Goal: Transaction & Acquisition: Purchase product/service

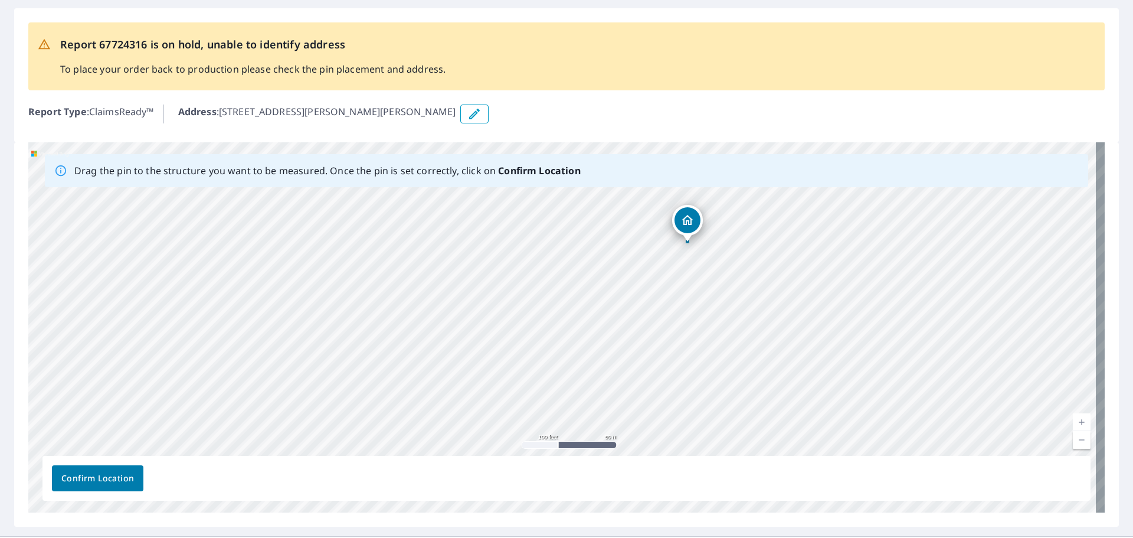
scroll to position [47, 0]
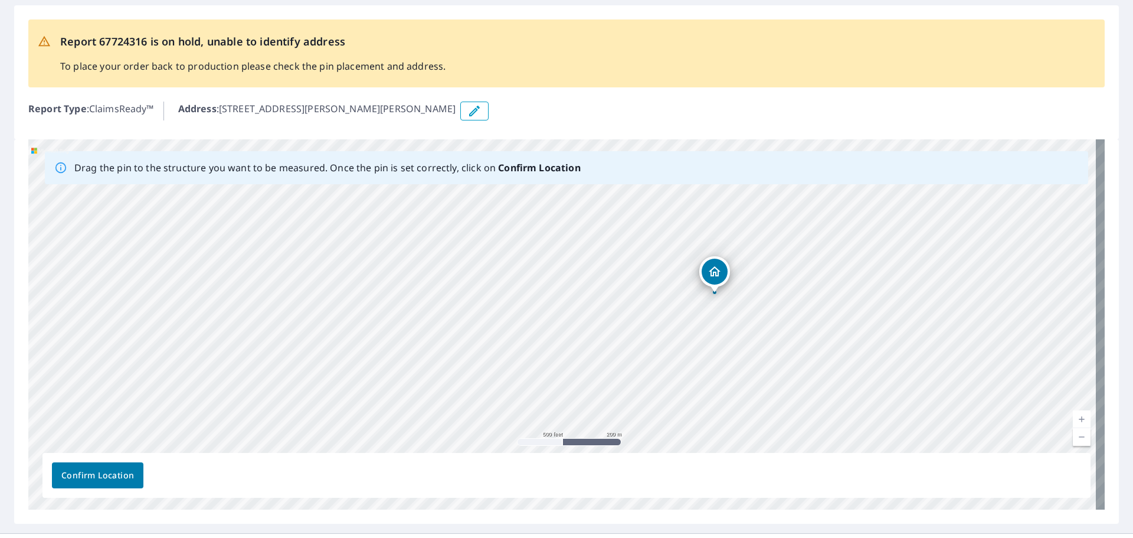
click at [738, 356] on div "[STREET_ADDRESS][PERSON_NAME][PERSON_NAME]" at bounding box center [566, 324] width 1076 height 370
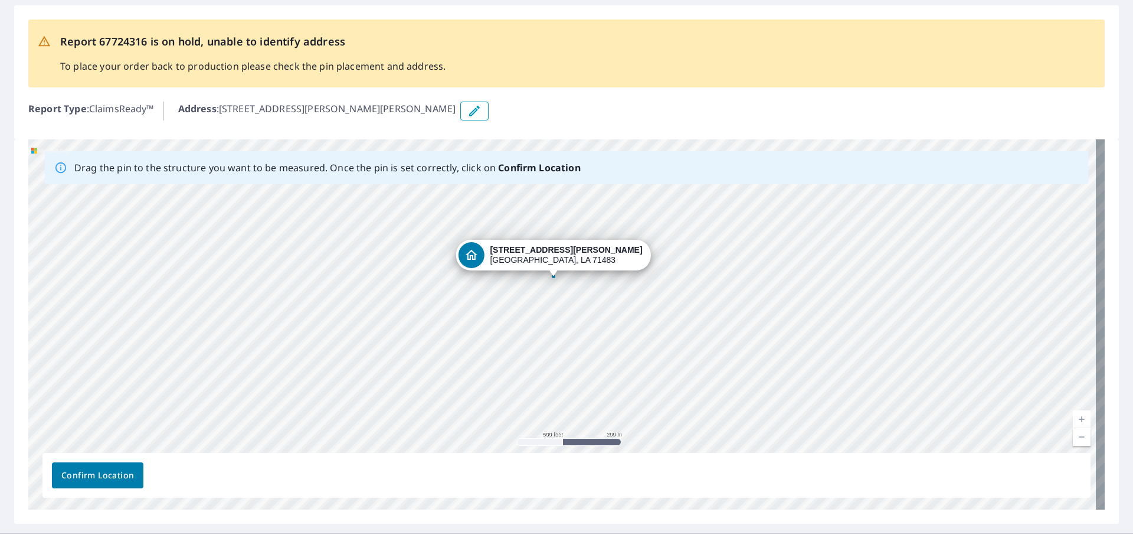
drag, startPoint x: 726, startPoint y: 305, endPoint x: 727, endPoint y: 270, distance: 34.8
click at [727, 270] on div "[STREET_ADDRESS][PERSON_NAME][PERSON_NAME]" at bounding box center [566, 324] width 1076 height 370
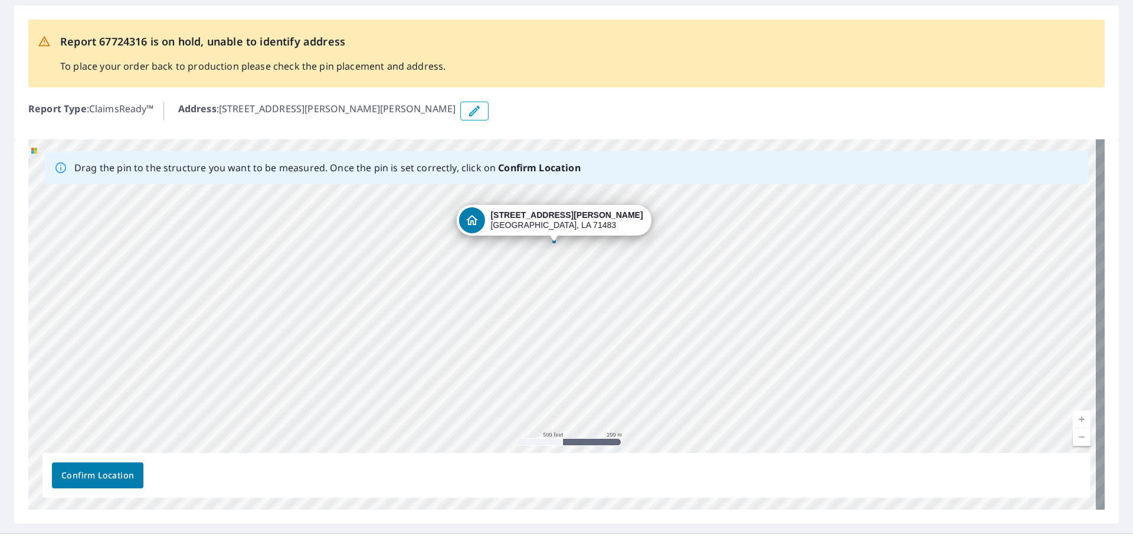
click at [727, 270] on div "[STREET_ADDRESS][PERSON_NAME][PERSON_NAME]" at bounding box center [566, 324] width 1076 height 370
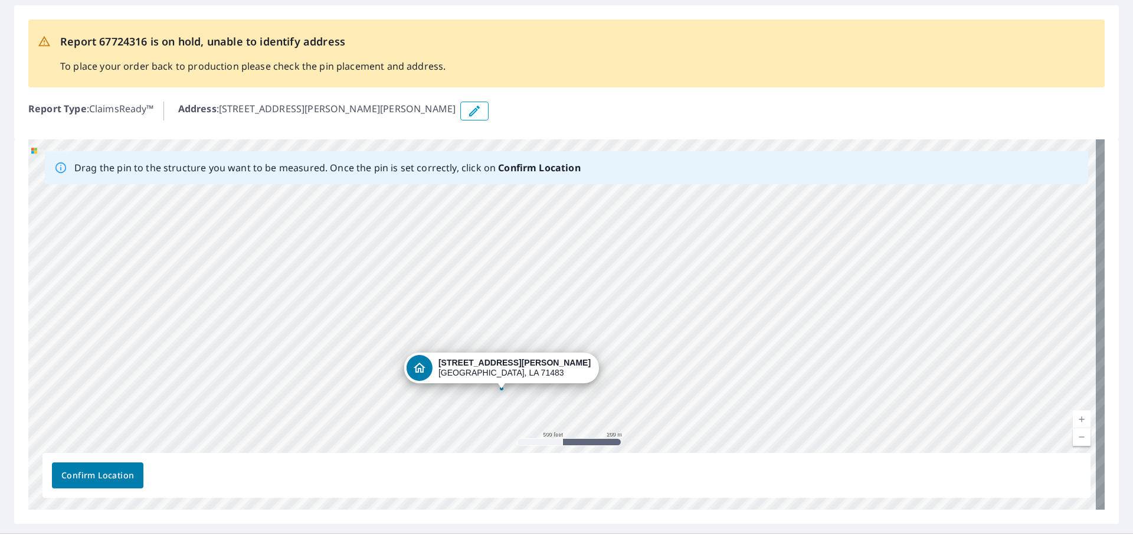
drag, startPoint x: 513, startPoint y: 219, endPoint x: 459, endPoint y: 368, distance: 158.5
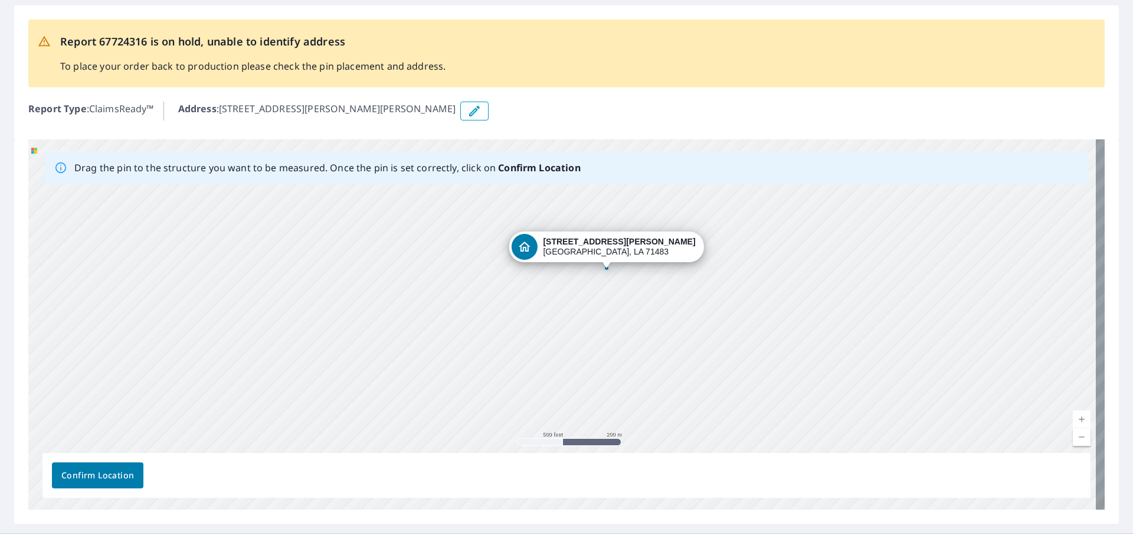
drag, startPoint x: 613, startPoint y: 369, endPoint x: 657, endPoint y: 313, distance: 71.8
click at [657, 313] on div "[STREET_ADDRESS][PERSON_NAME][PERSON_NAME]" at bounding box center [566, 324] width 1076 height 370
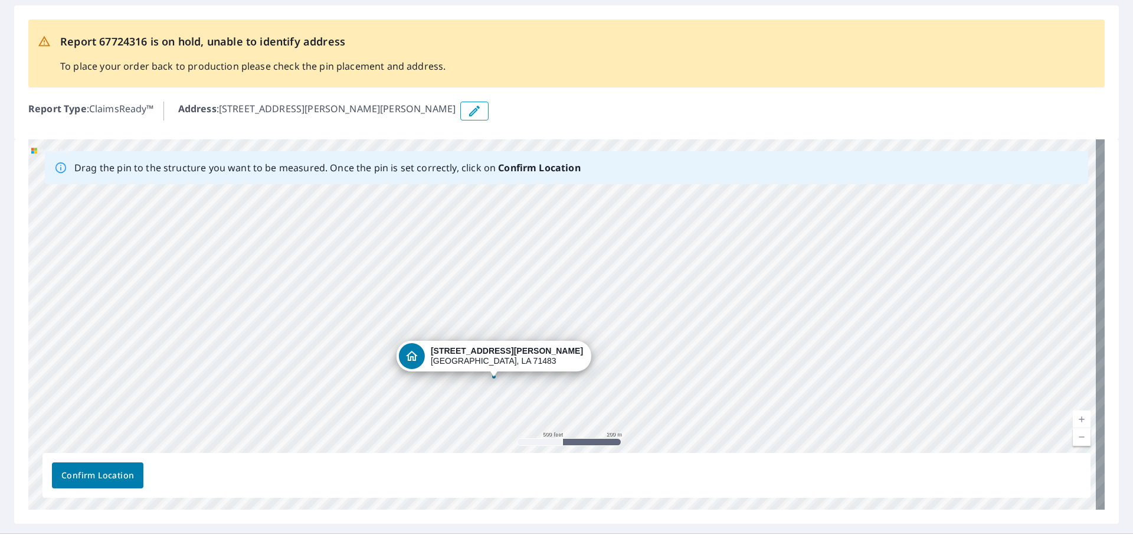
drag, startPoint x: 565, startPoint y: 242, endPoint x: 452, endPoint y: 352, distance: 158.2
click at [452, 352] on div "[STREET_ADDRESS][PERSON_NAME][PERSON_NAME]" at bounding box center [566, 324] width 1076 height 370
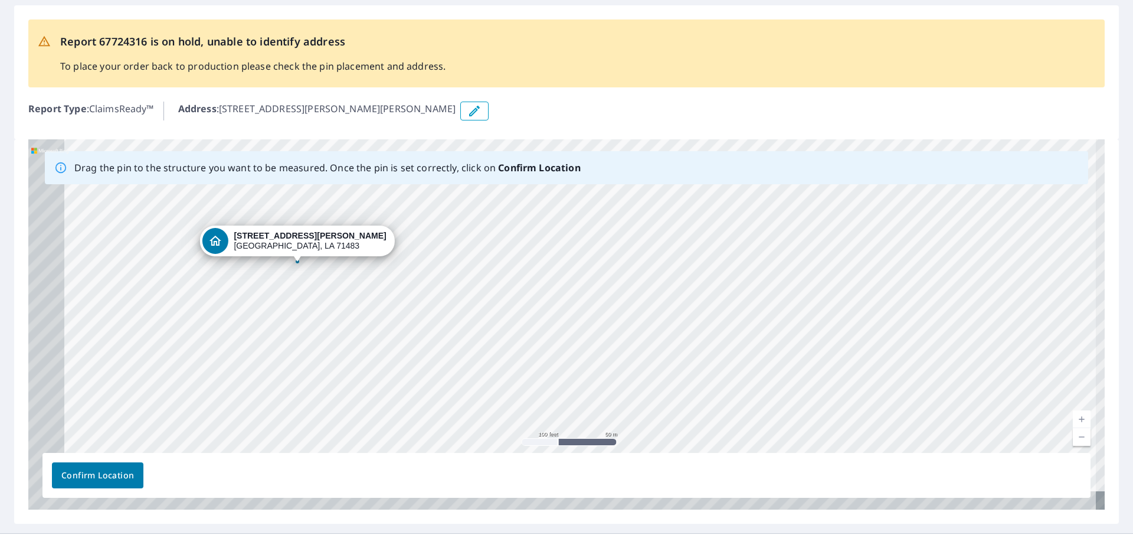
drag, startPoint x: 462, startPoint y: 328, endPoint x: 614, endPoint y: 244, distance: 173.6
click at [614, 244] on div "[STREET_ADDRESS][PERSON_NAME][PERSON_NAME]" at bounding box center [566, 324] width 1076 height 370
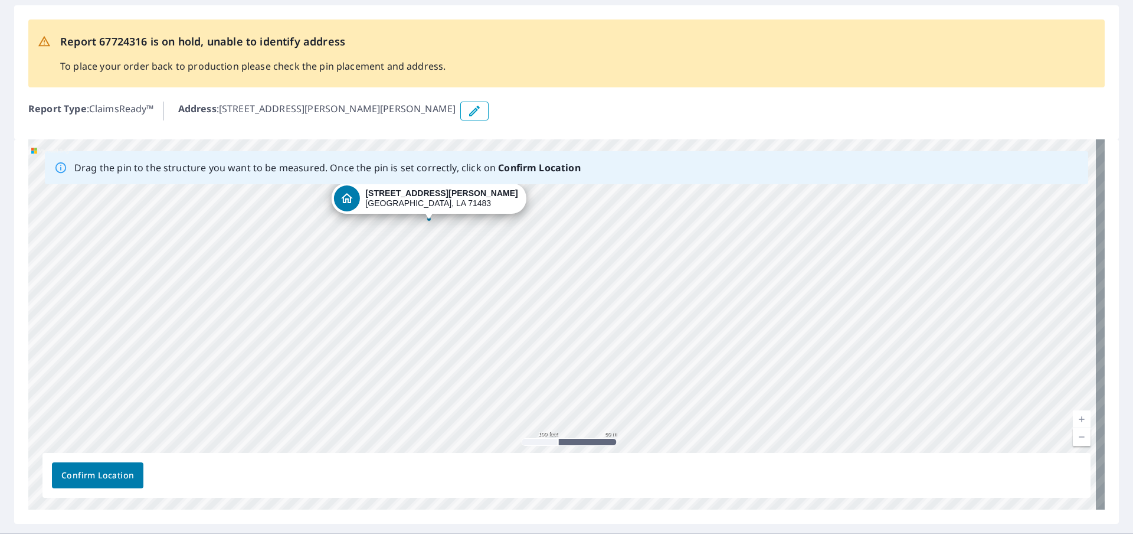
drag, startPoint x: 376, startPoint y: 329, endPoint x: 508, endPoint y: 286, distance: 139.0
click at [508, 286] on div "[STREET_ADDRESS][PERSON_NAME][PERSON_NAME]" at bounding box center [566, 324] width 1076 height 370
drag, startPoint x: 505, startPoint y: 230, endPoint x: 517, endPoint y: 261, distance: 34.0
click at [517, 261] on div "[STREET_ADDRESS][PERSON_NAME][PERSON_NAME]" at bounding box center [566, 324] width 1076 height 370
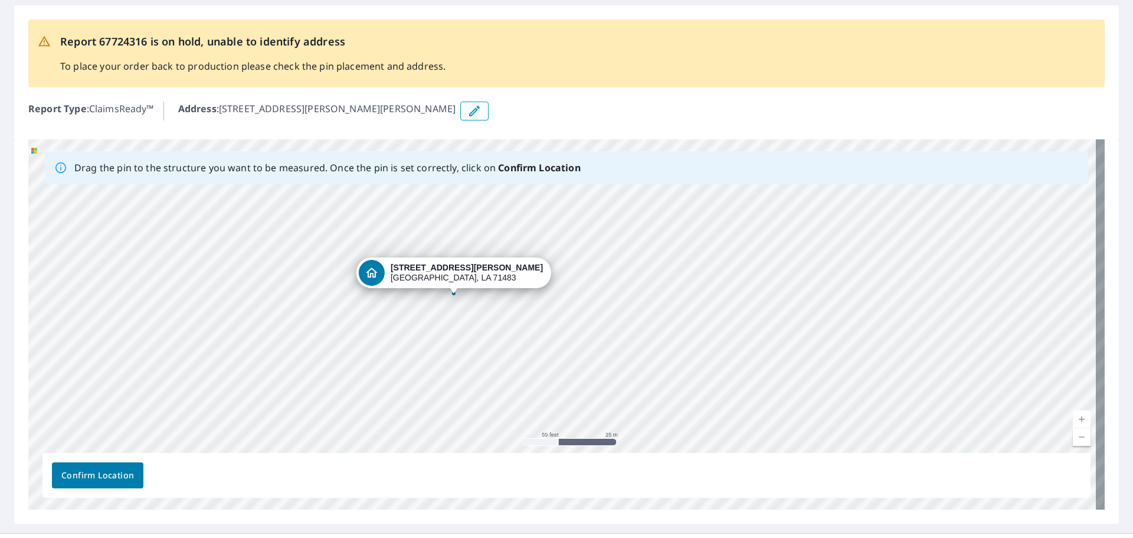
drag, startPoint x: 375, startPoint y: 188, endPoint x: 409, endPoint y: 278, distance: 95.8
click at [409, 278] on div "[STREET_ADDRESS][PERSON_NAME][PERSON_NAME]" at bounding box center [566, 324] width 1076 height 370
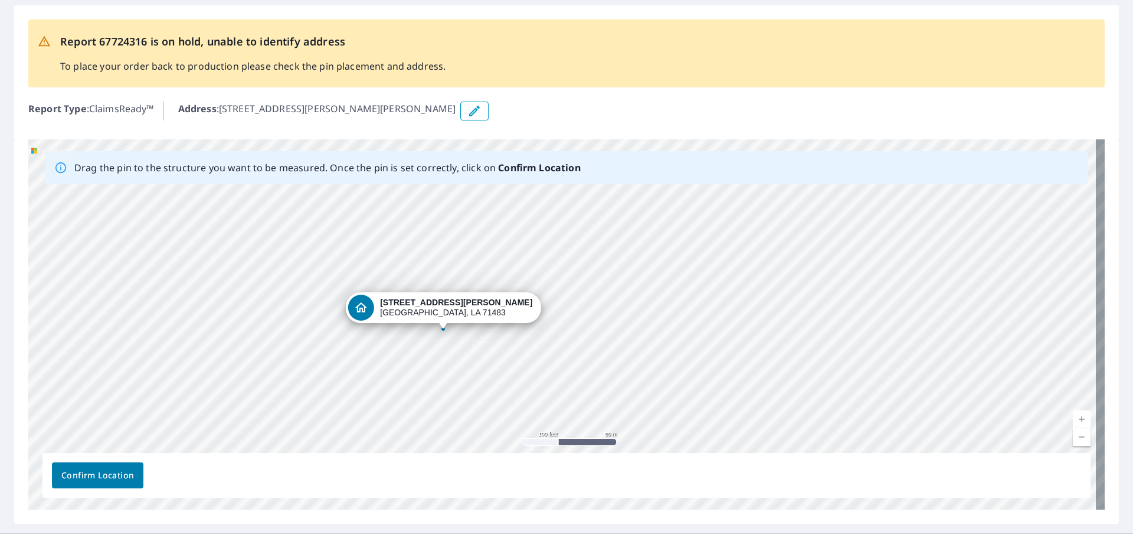
click at [90, 475] on span "Confirm Location" at bounding box center [97, 475] width 73 height 15
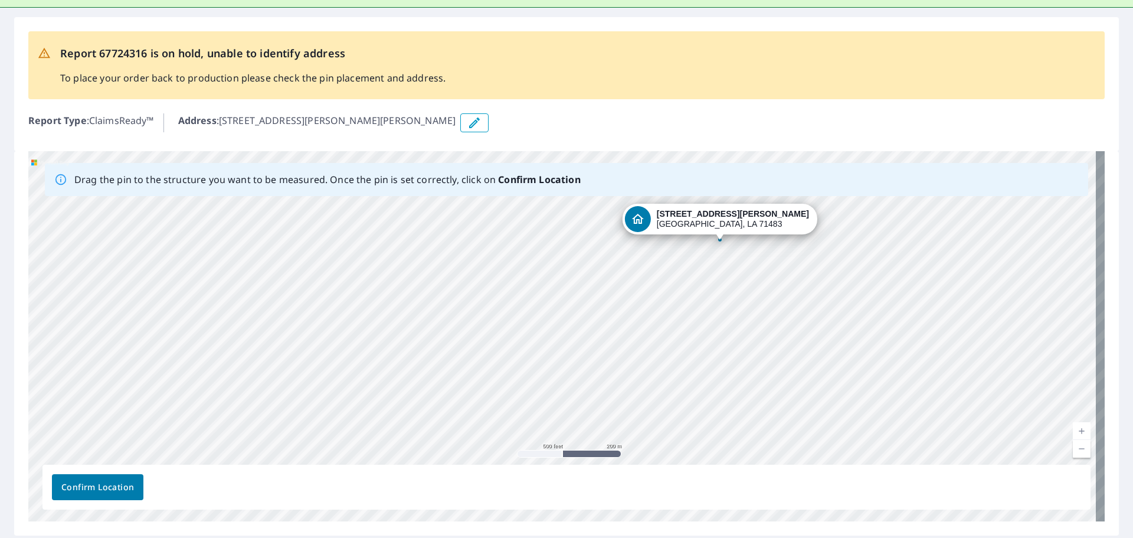
scroll to position [103, 0]
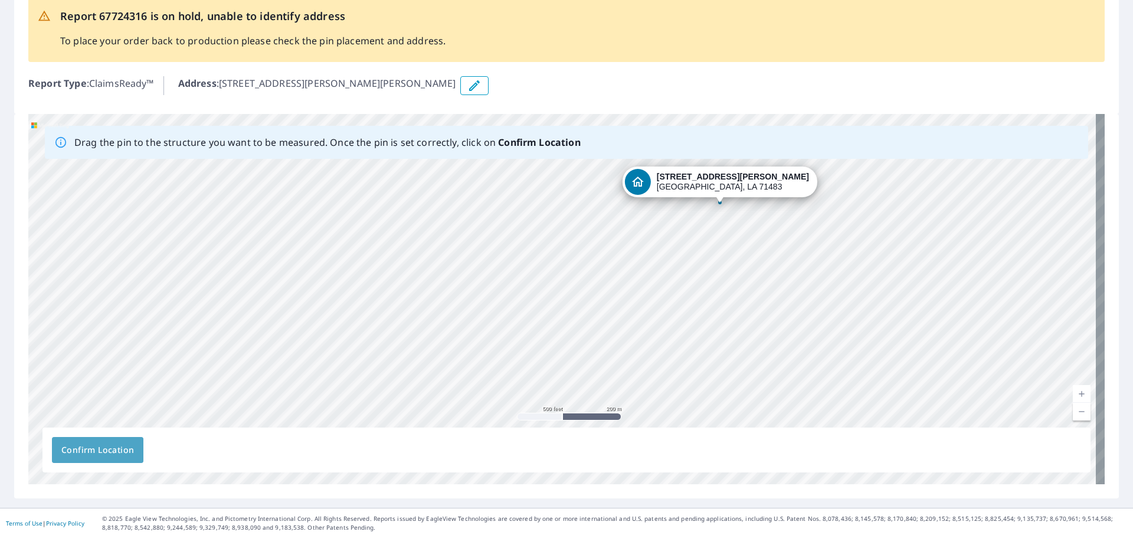
click at [103, 450] on span "Confirm Location" at bounding box center [97, 450] width 73 height 15
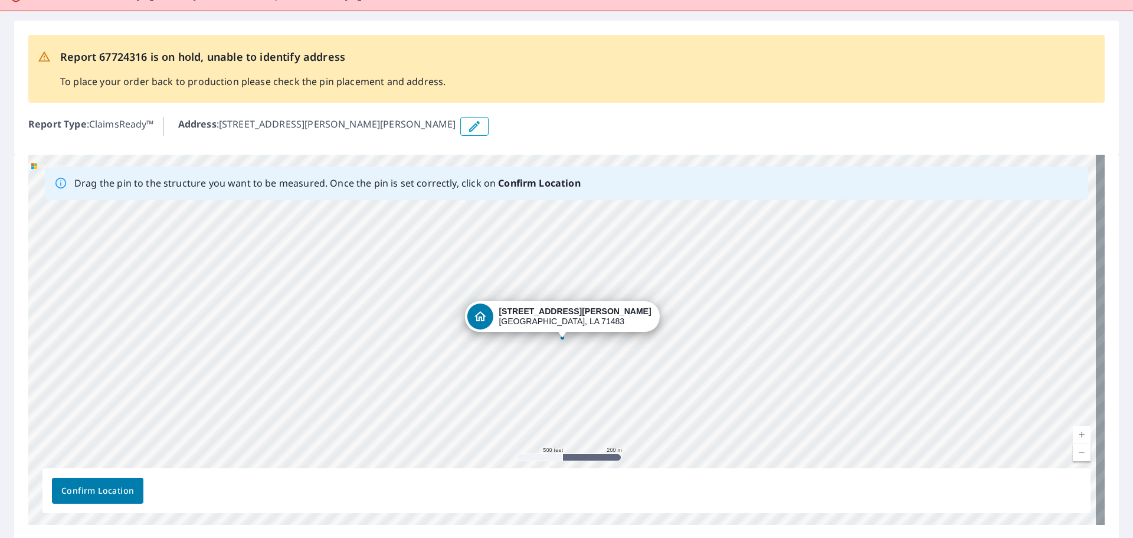
scroll to position [102, 0]
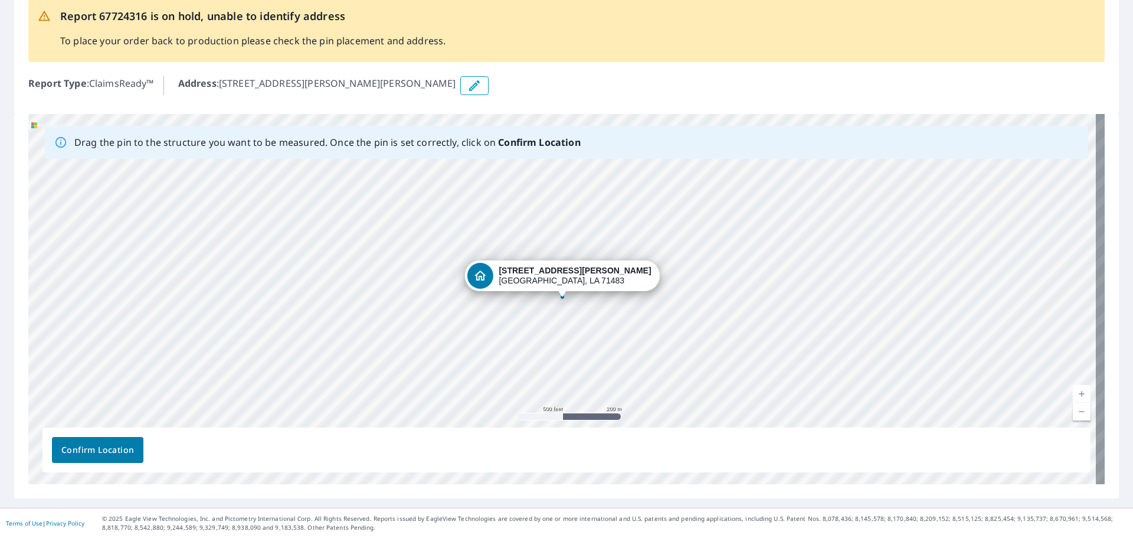
click at [124, 441] on button "Confirm Location" at bounding box center [97, 450] width 91 height 26
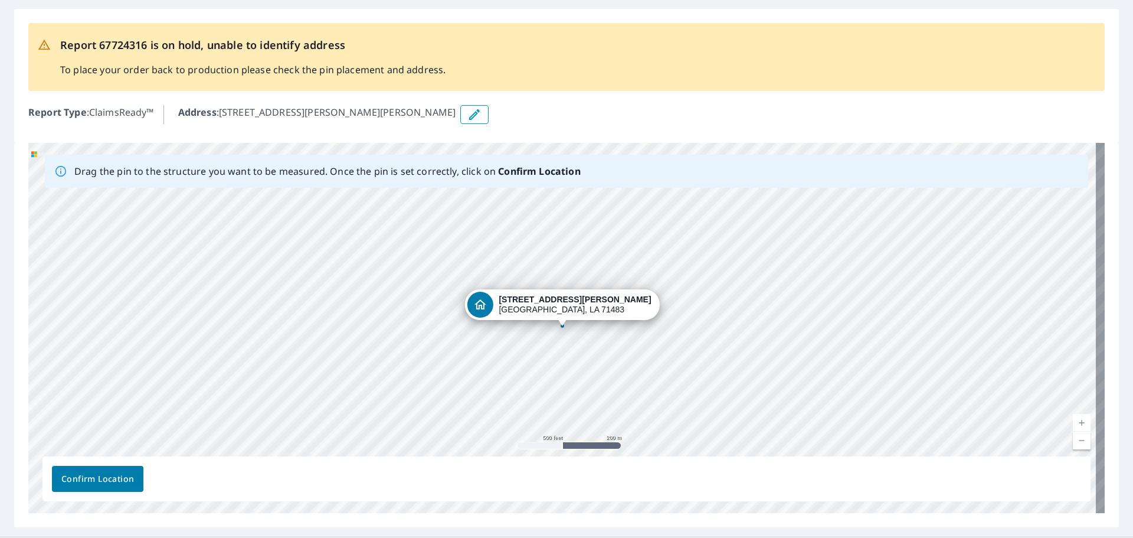
scroll to position [0, 0]
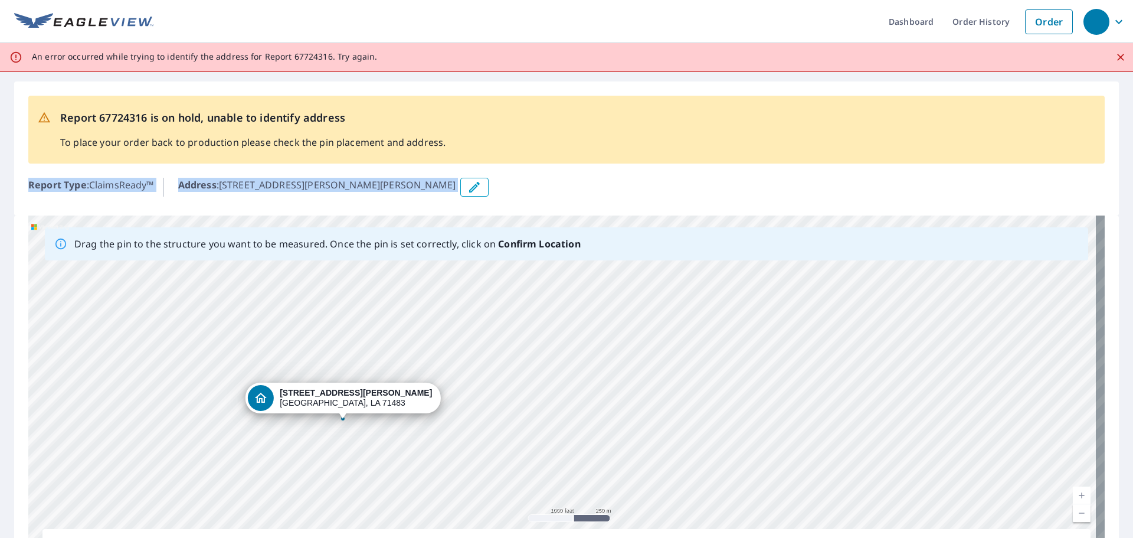
drag, startPoint x: 566, startPoint y: 194, endPoint x: 639, endPoint y: 148, distance: 86.0
click at [639, 148] on div "Report 67724316 is on hold, unable to identify address To place your order back…" at bounding box center [566, 148] width 1105 height 134
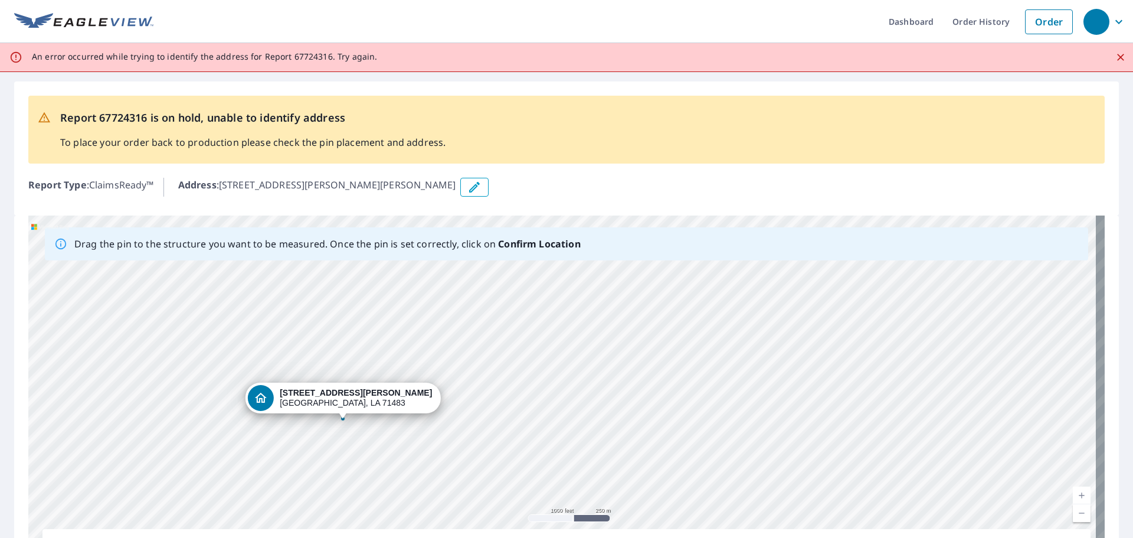
click at [649, 119] on div "Report 67724316 is on hold, unable to identify address To place your order back…" at bounding box center [566, 130] width 1076 height 68
click at [1117, 58] on icon "Close" at bounding box center [1120, 57] width 7 height 7
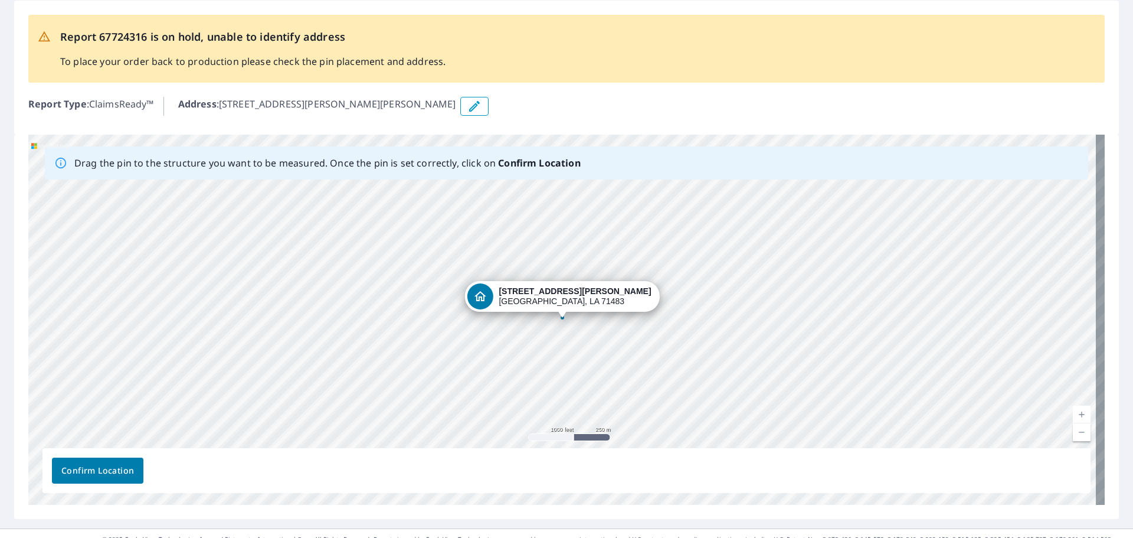
scroll to position [73, 0]
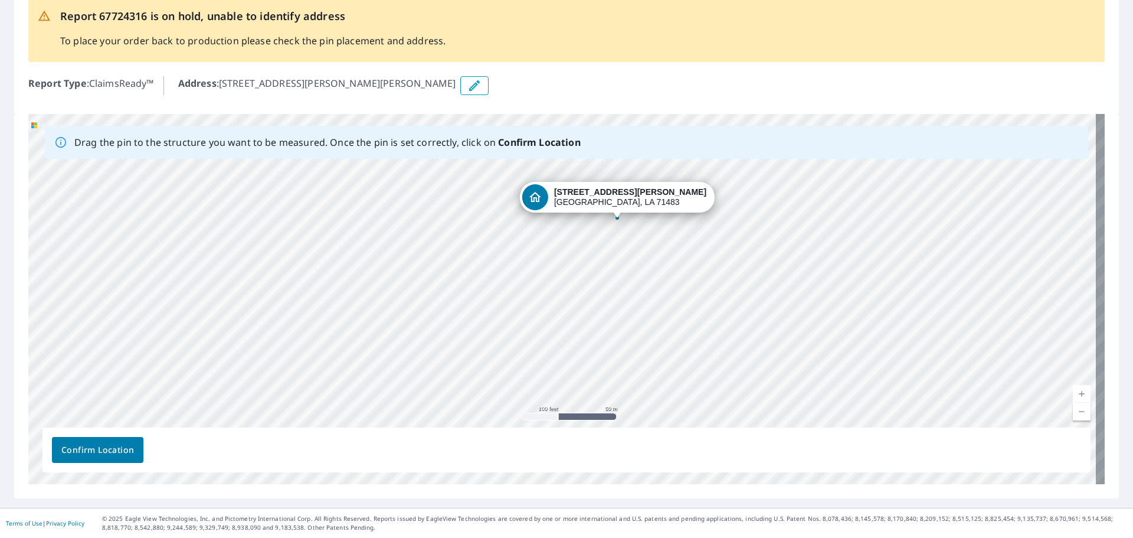
click at [78, 452] on span "Confirm Location" at bounding box center [97, 450] width 73 height 15
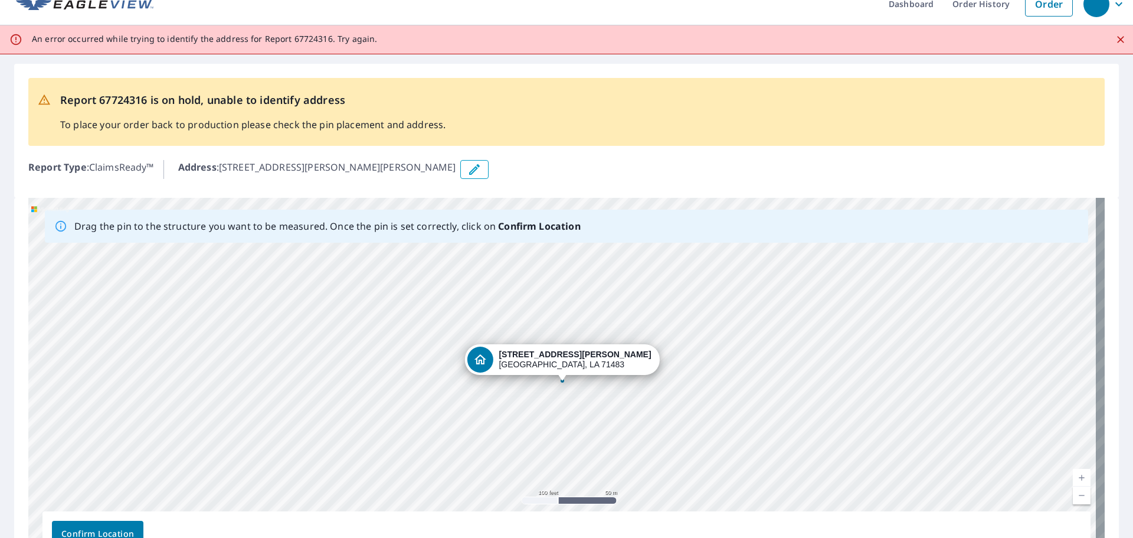
scroll to position [0, 0]
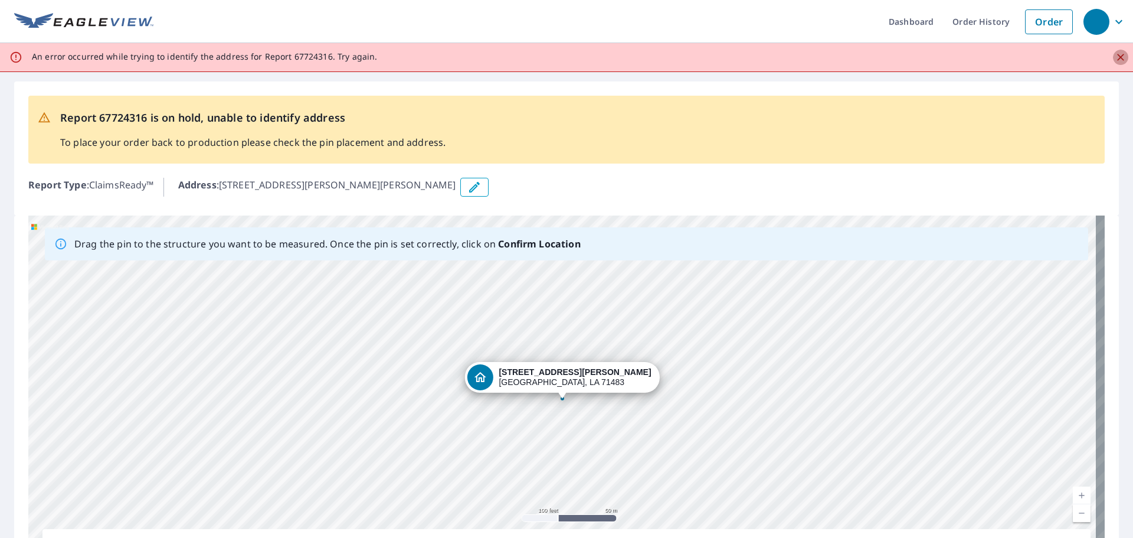
click at [1115, 55] on icon "Close" at bounding box center [1121, 57] width 12 height 12
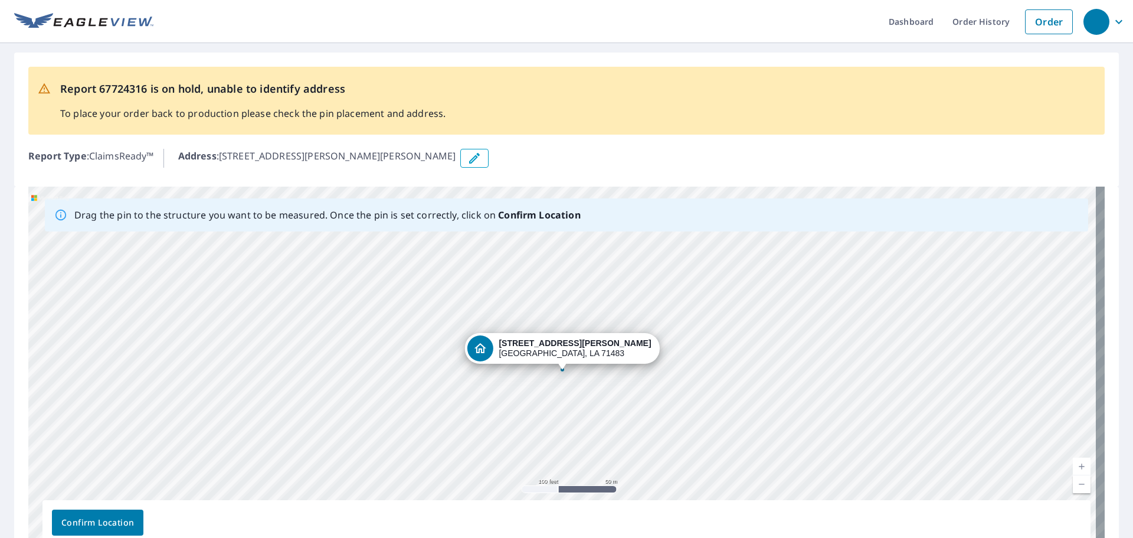
scroll to position [73, 0]
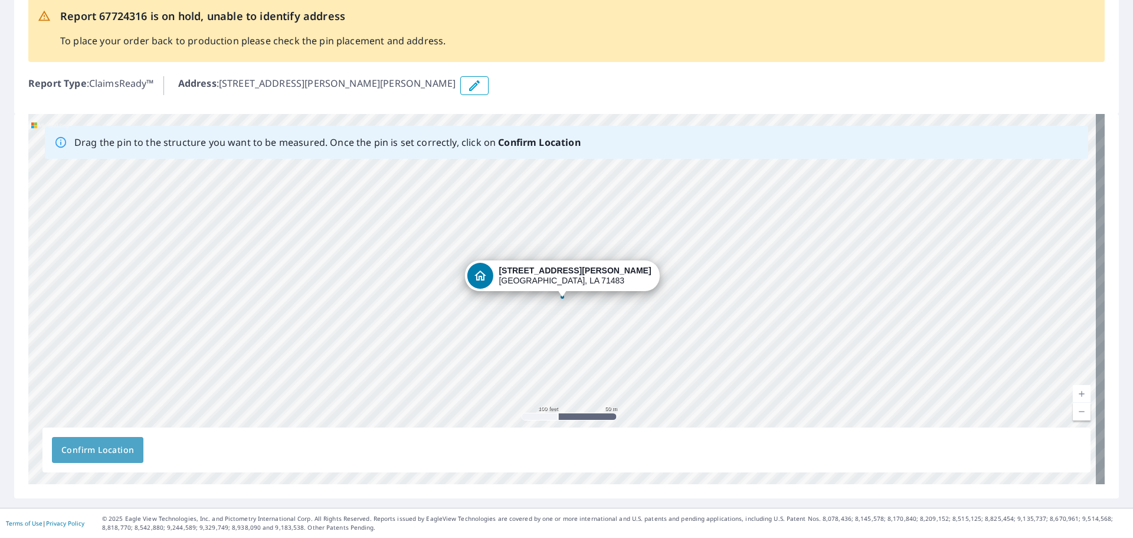
click at [102, 446] on span "Confirm Location" at bounding box center [97, 450] width 73 height 15
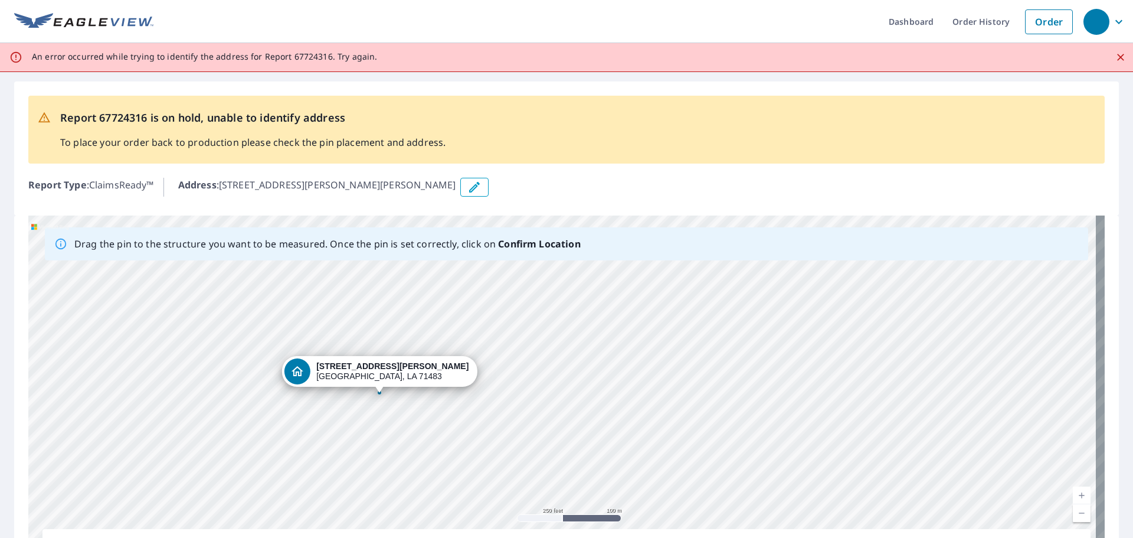
scroll to position [59, 0]
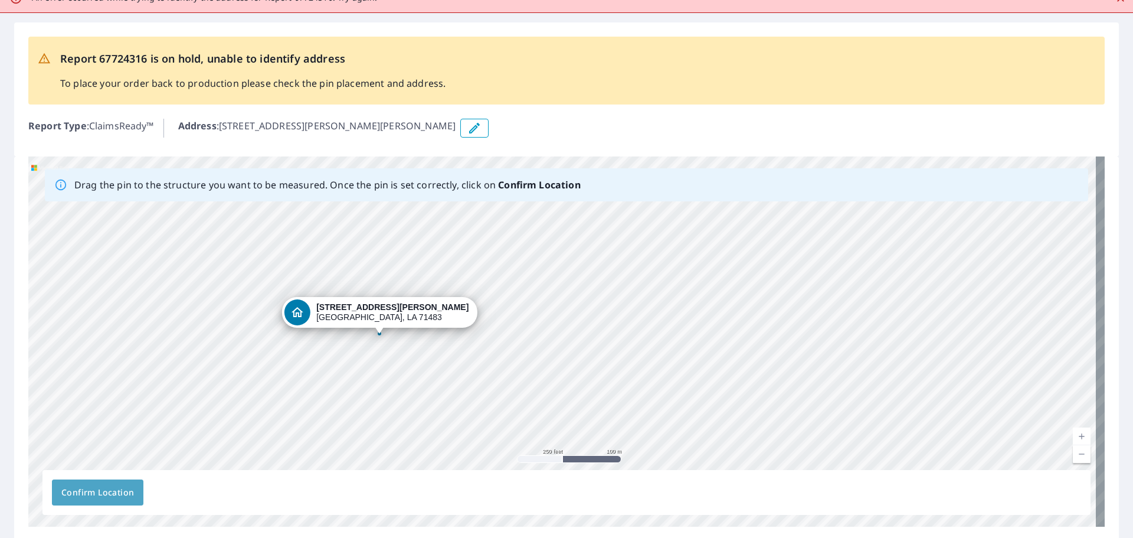
click at [113, 490] on span "Confirm Location" at bounding box center [97, 492] width 73 height 15
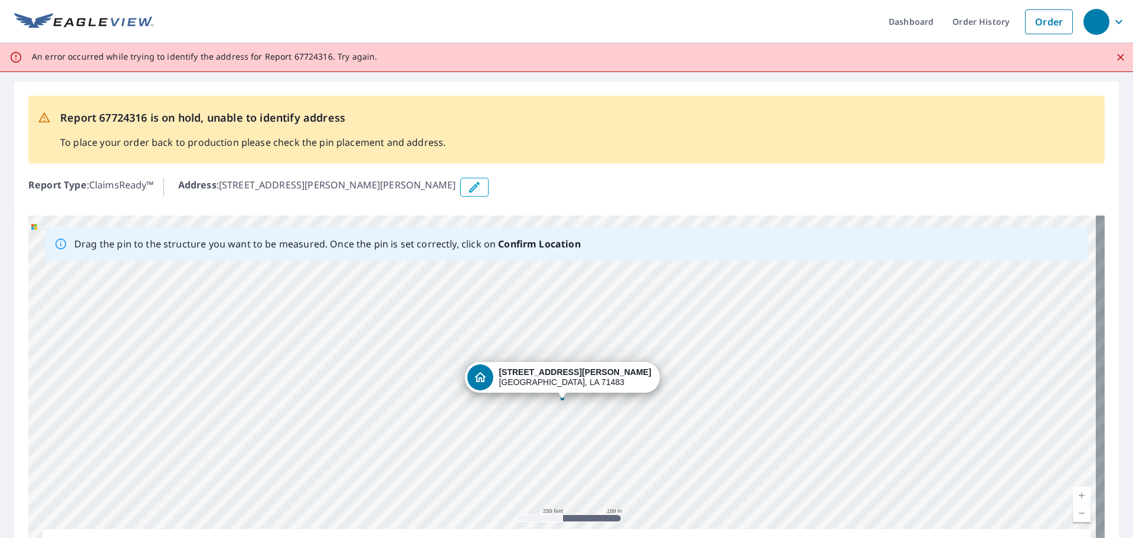
scroll to position [102, 0]
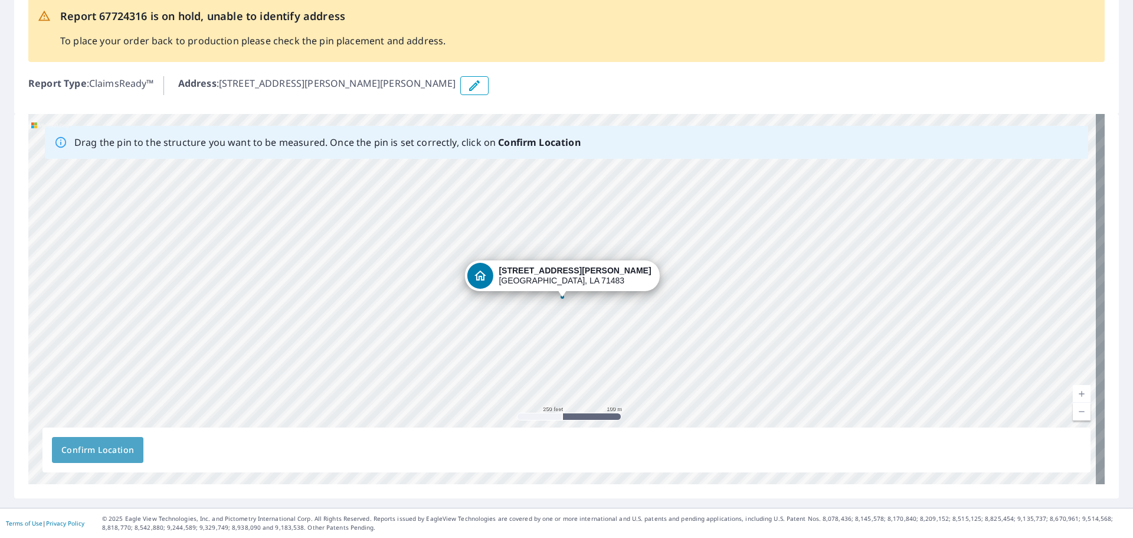
click at [123, 454] on span "Confirm Location" at bounding box center [97, 450] width 73 height 15
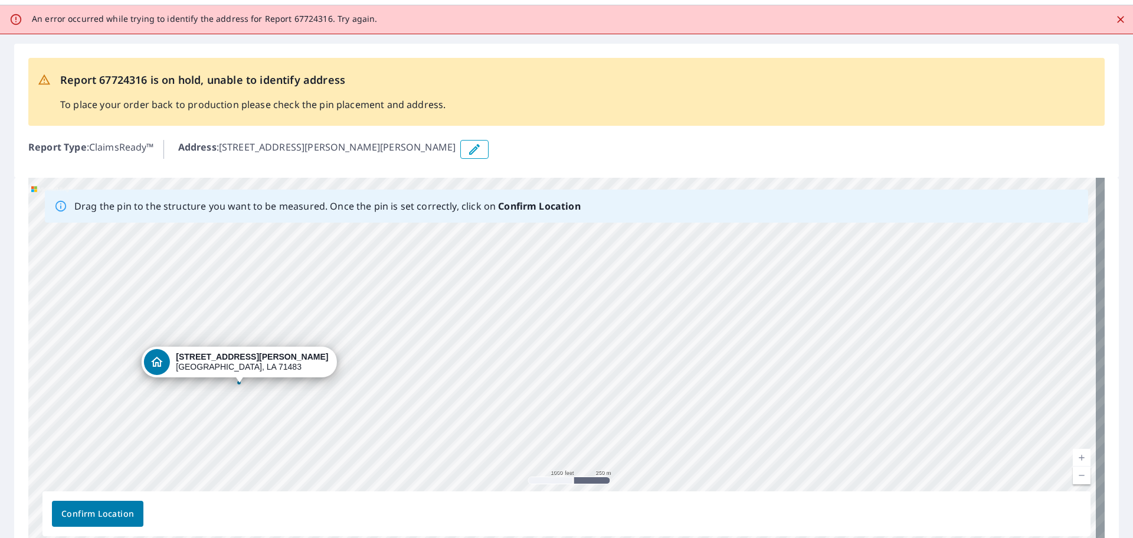
scroll to position [59, 0]
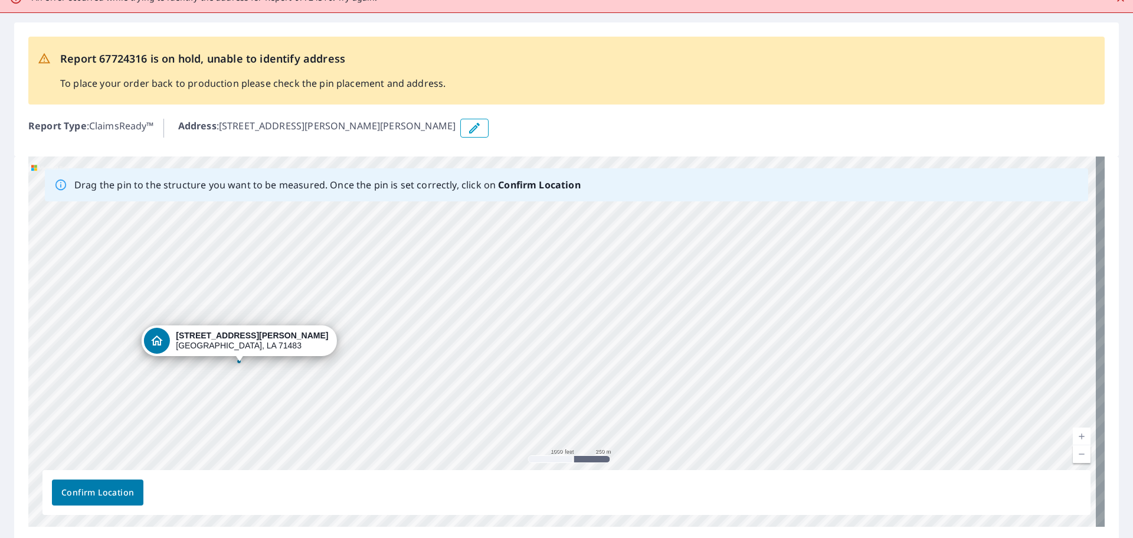
click at [120, 495] on span "Confirm Location" at bounding box center [97, 492] width 73 height 15
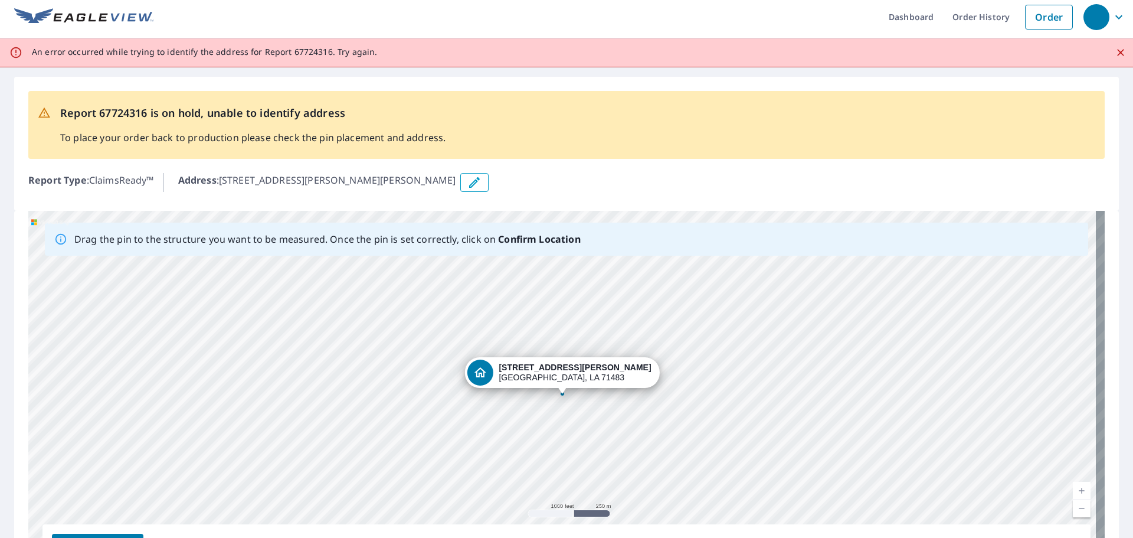
scroll to position [0, 0]
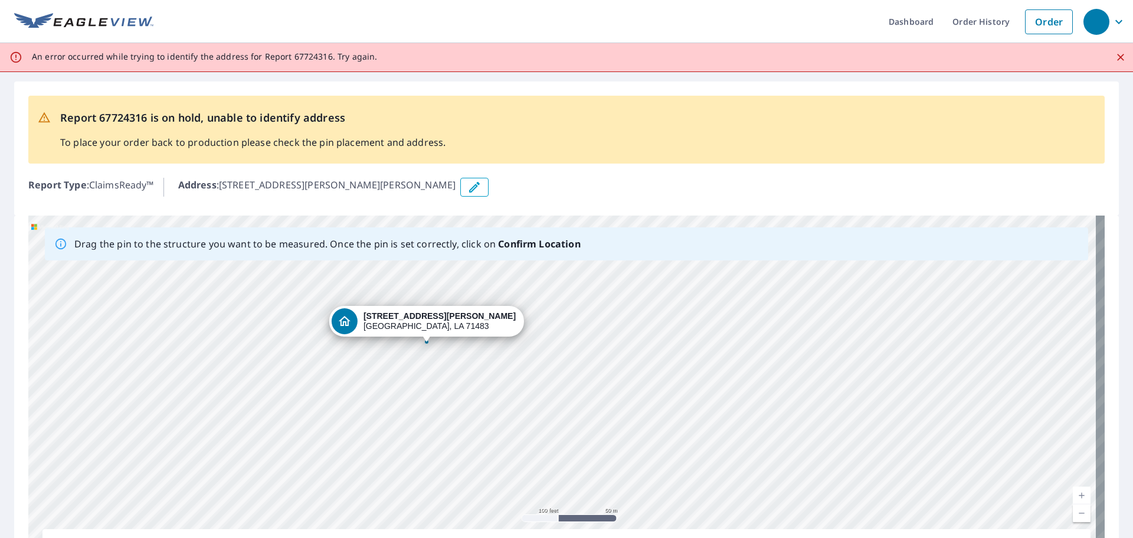
drag, startPoint x: 386, startPoint y: 325, endPoint x: 384, endPoint y: 319, distance: 6.2
click at [384, 319] on div "[STREET_ADDRESS][PERSON_NAME][PERSON_NAME]" at bounding box center [566, 400] width 1076 height 370
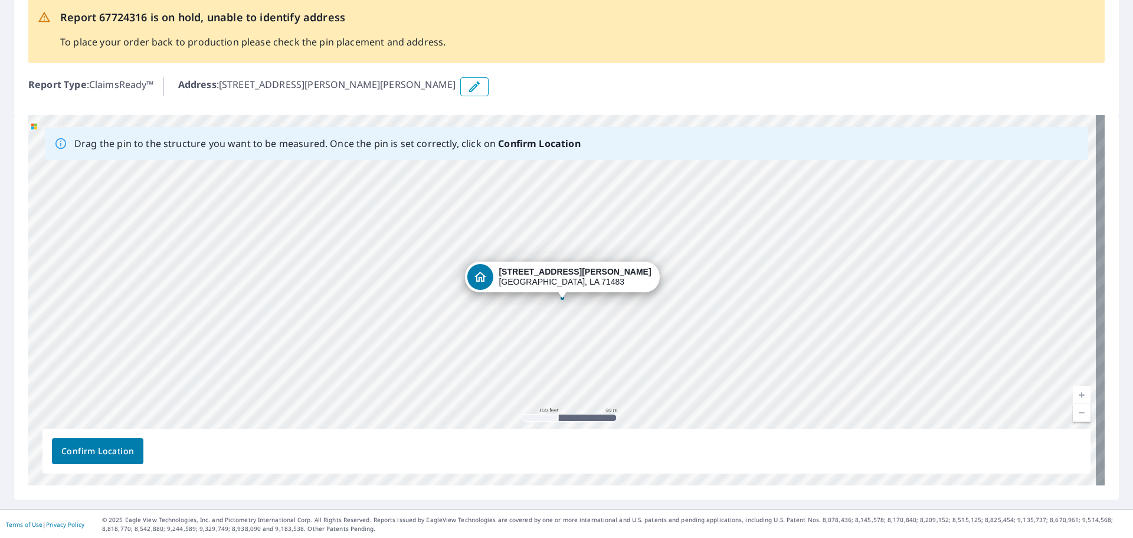
scroll to position [102, 0]
click at [109, 454] on span "Confirm Location" at bounding box center [97, 450] width 73 height 15
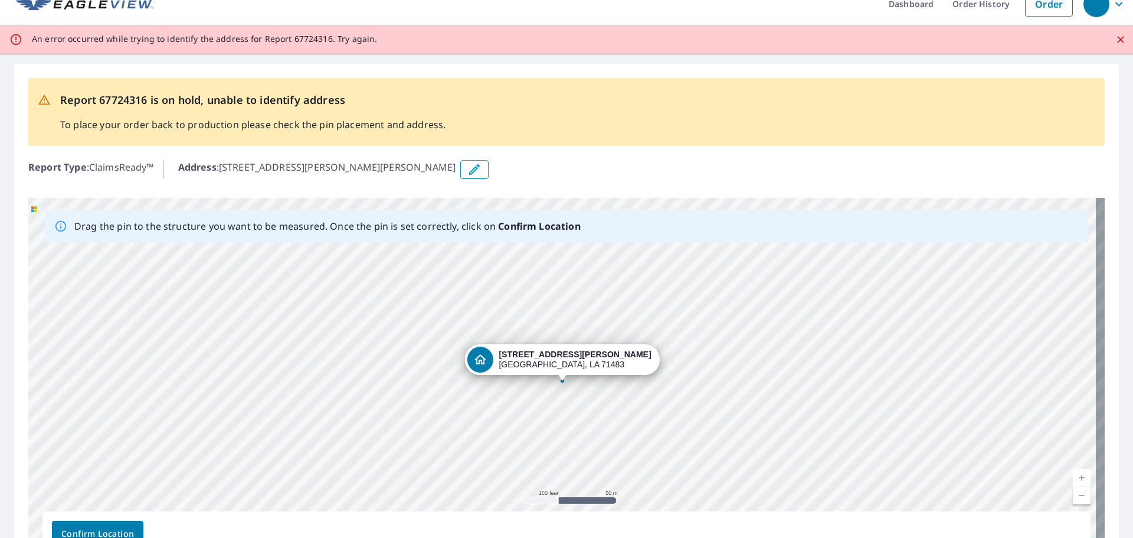
scroll to position [0, 0]
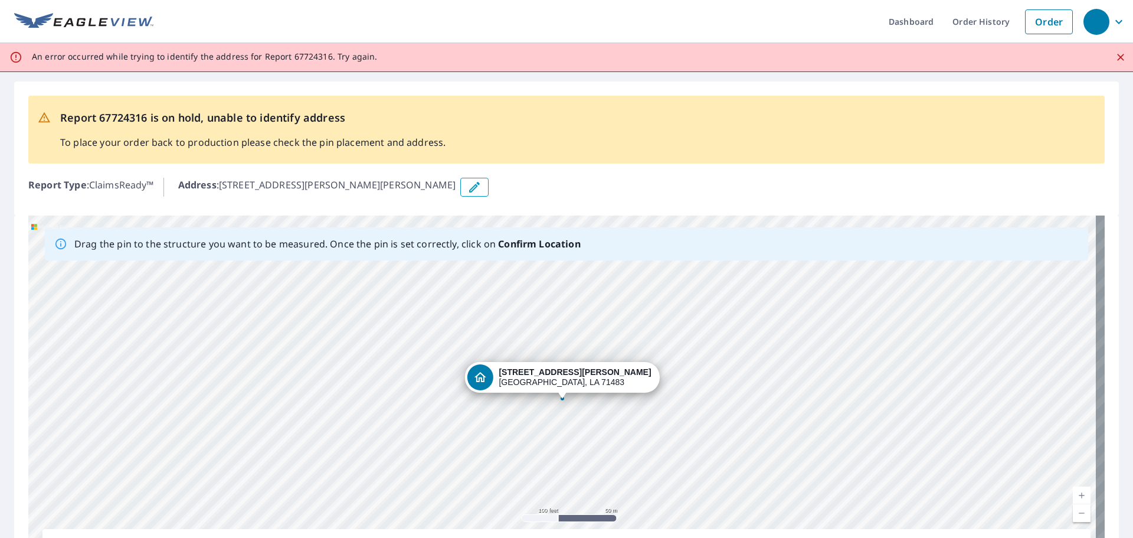
click at [1115, 58] on icon "Close" at bounding box center [1121, 57] width 12 height 12
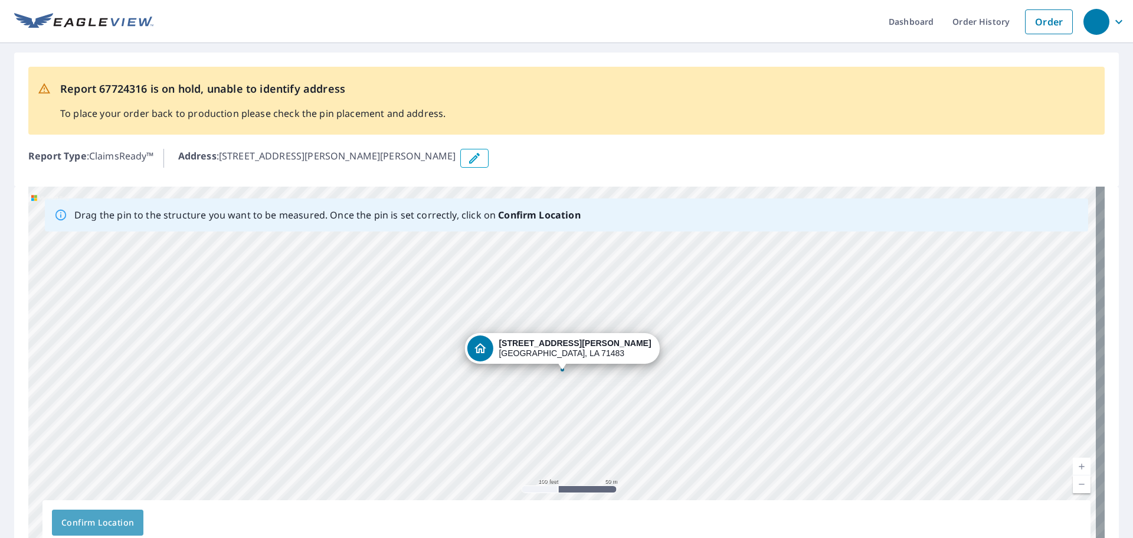
click at [71, 525] on span "Confirm Location" at bounding box center [97, 522] width 73 height 15
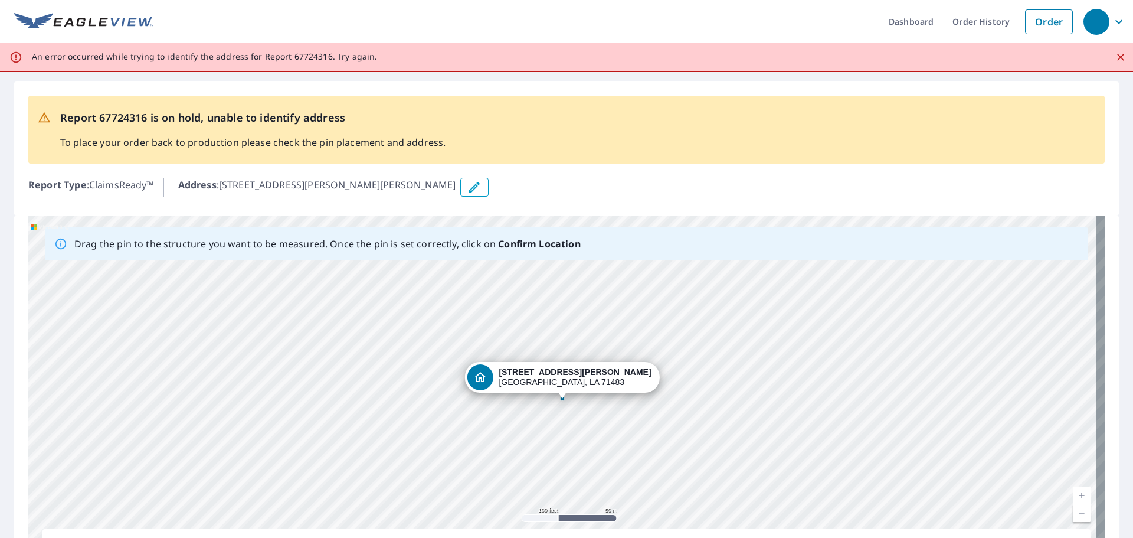
click at [1115, 56] on icon "Close" at bounding box center [1121, 57] width 12 height 12
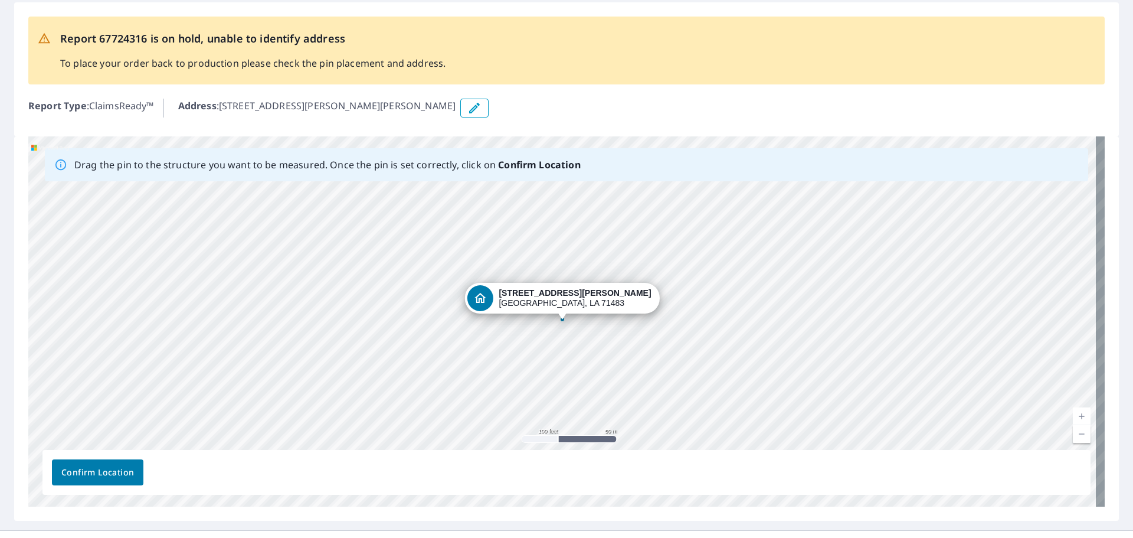
scroll to position [73, 0]
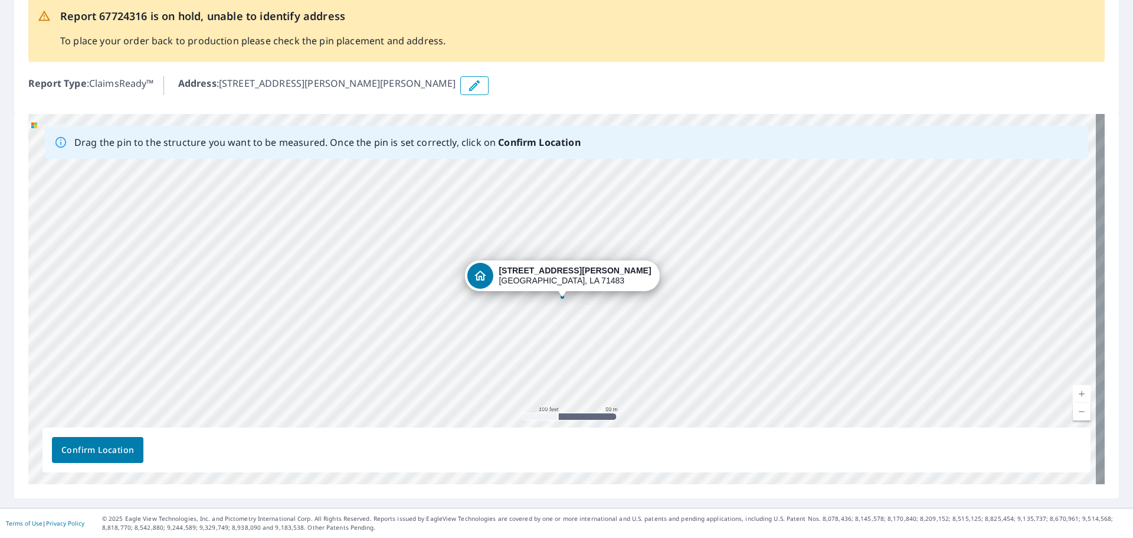
click at [76, 450] on span "Confirm Location" at bounding box center [97, 450] width 73 height 15
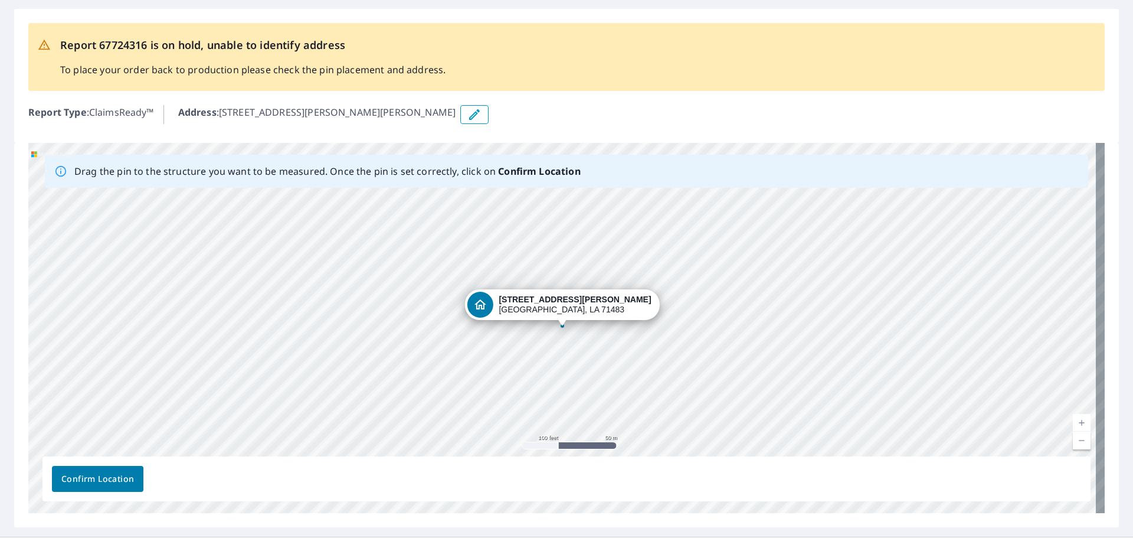
scroll to position [0, 0]
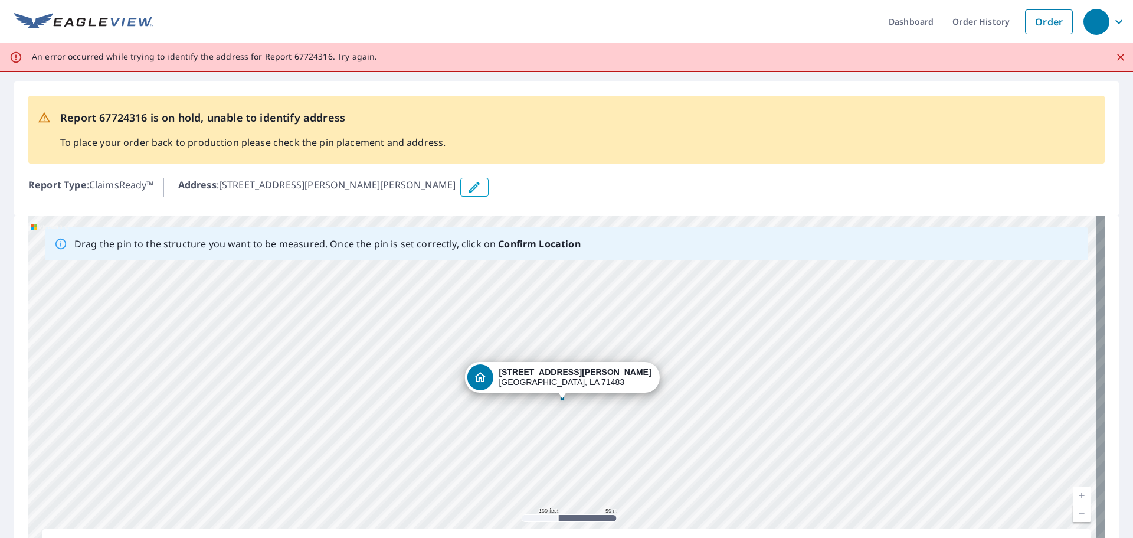
click at [1115, 57] on icon "Close" at bounding box center [1121, 57] width 12 height 12
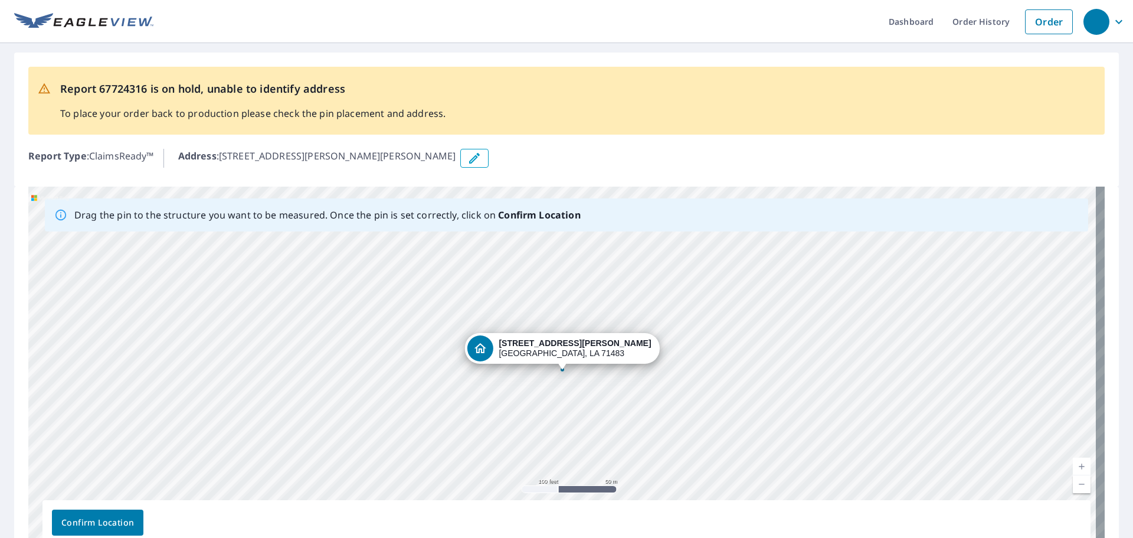
scroll to position [73, 0]
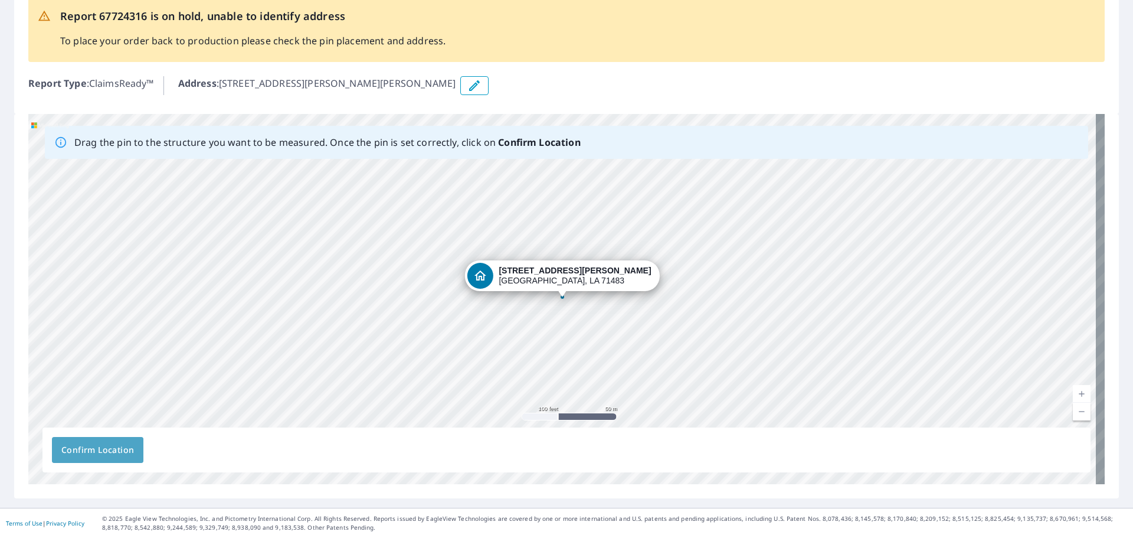
click at [80, 450] on span "Confirm Location" at bounding box center [97, 450] width 73 height 15
click at [117, 450] on span "Confirm Location" at bounding box center [97, 450] width 73 height 15
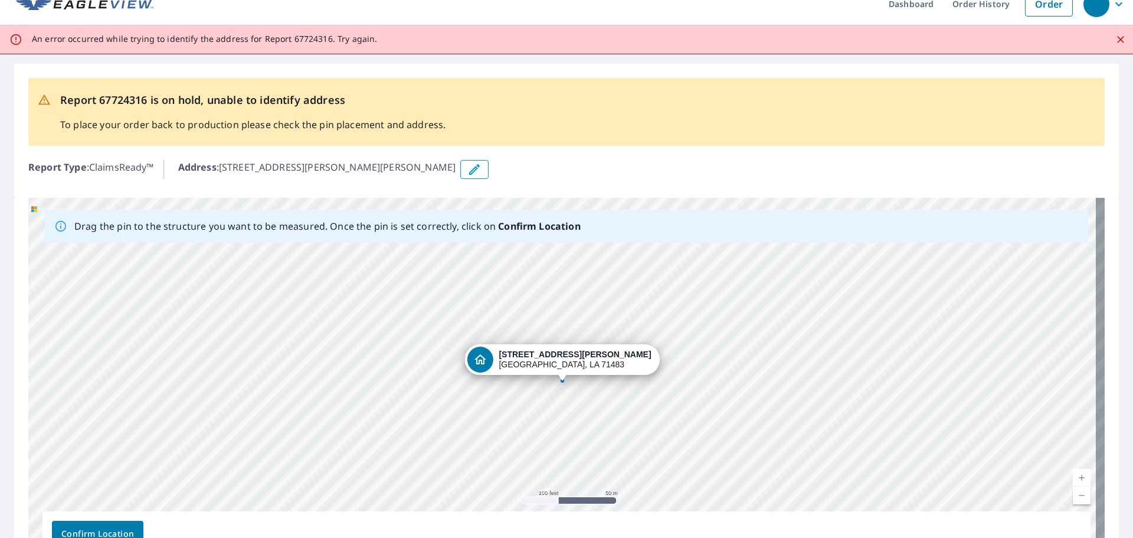
scroll to position [0, 0]
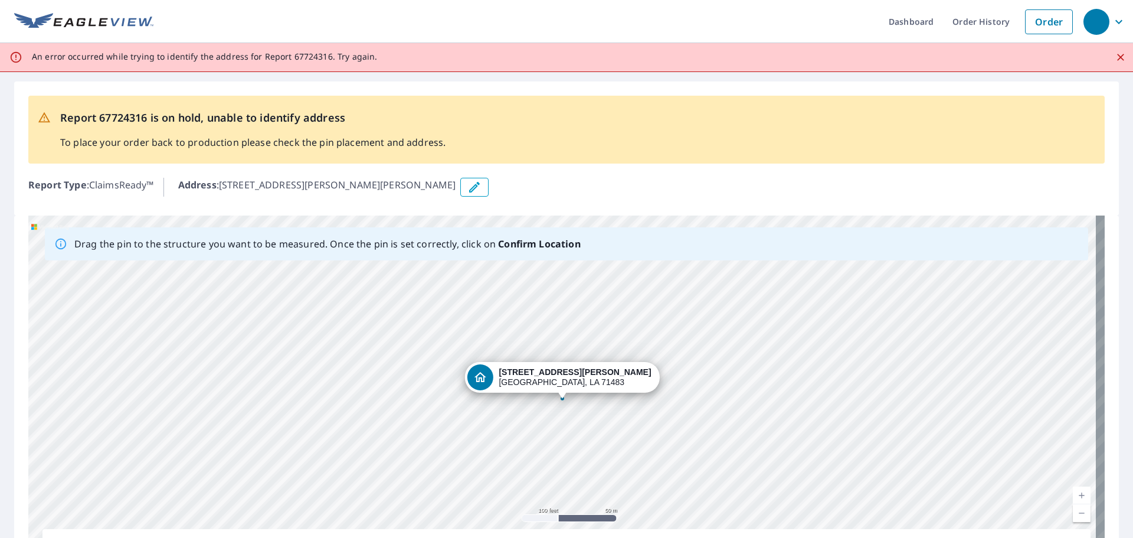
click at [1115, 57] on icon "Close" at bounding box center [1121, 57] width 12 height 12
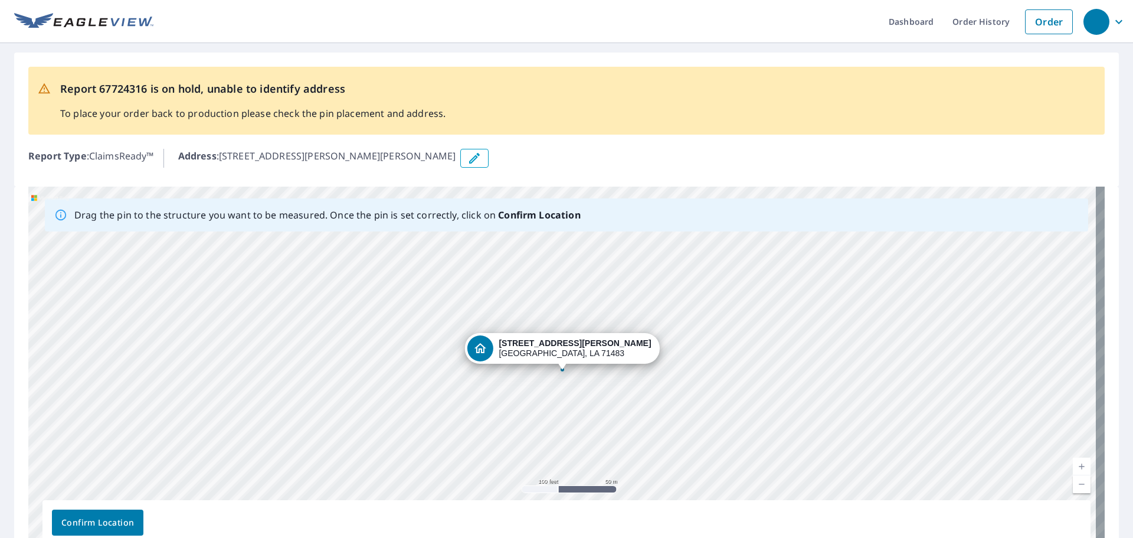
click at [99, 525] on span "Confirm Location" at bounding box center [97, 522] width 73 height 15
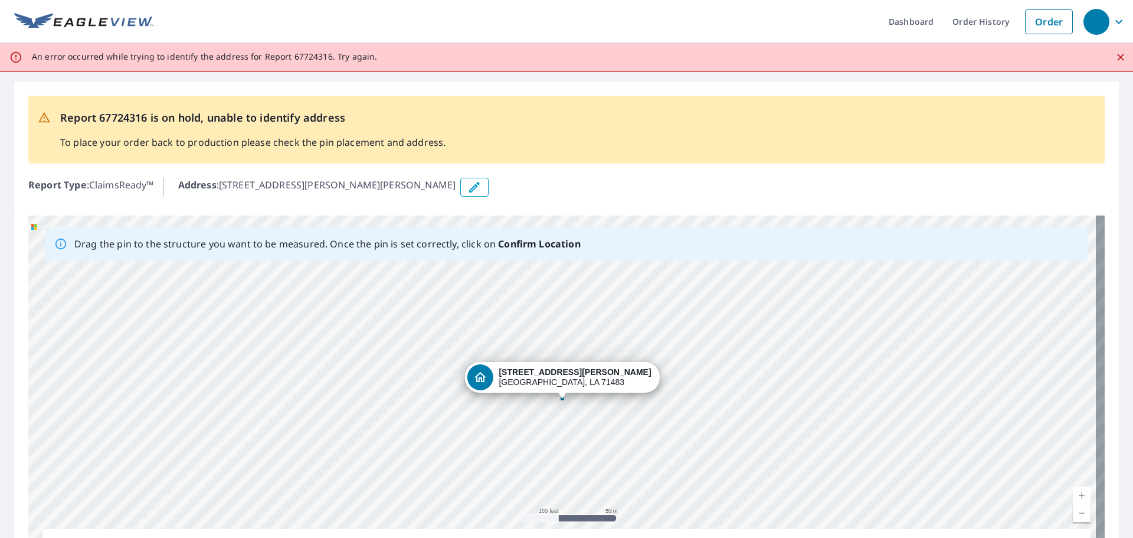
click at [1115, 57] on icon "Close" at bounding box center [1121, 57] width 12 height 12
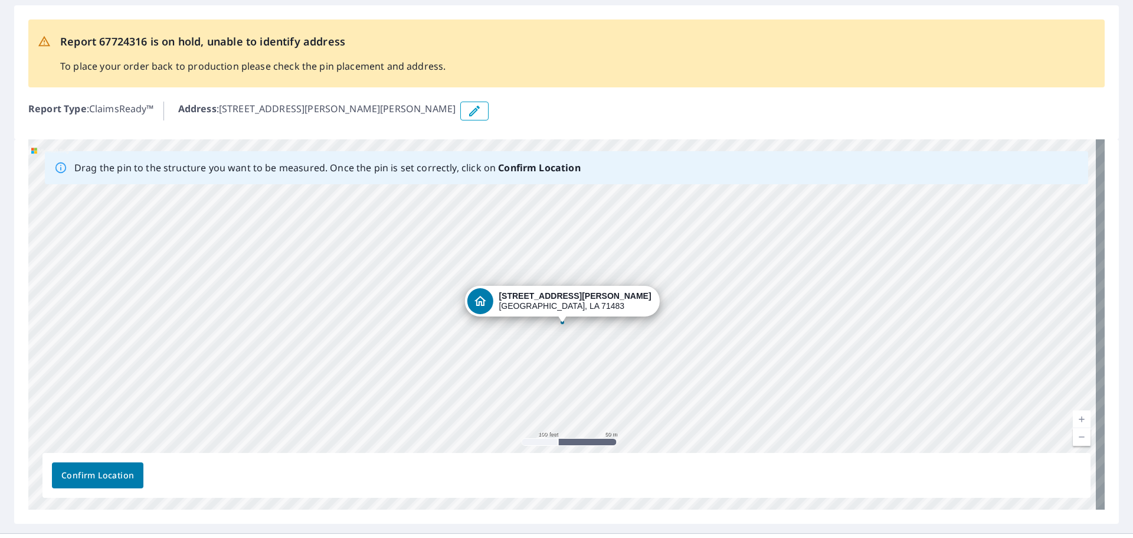
scroll to position [73, 0]
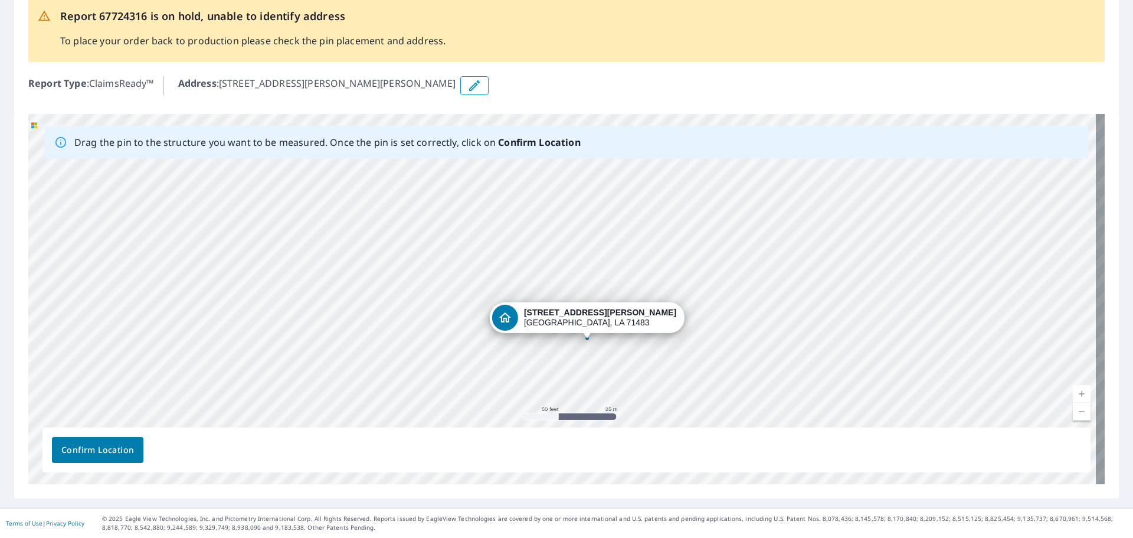
drag, startPoint x: 565, startPoint y: 297, endPoint x: 571, endPoint y: 319, distance: 22.1
click at [571, 319] on div "[STREET_ADDRESS][PERSON_NAME][PERSON_NAME]" at bounding box center [566, 299] width 1076 height 370
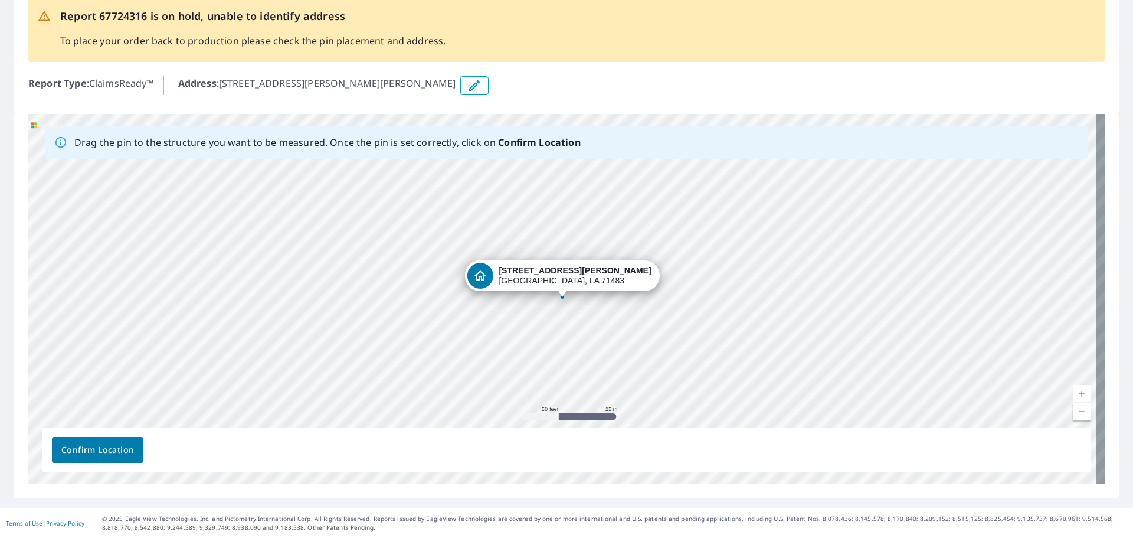
click at [87, 450] on span "Confirm Location" at bounding box center [97, 450] width 73 height 15
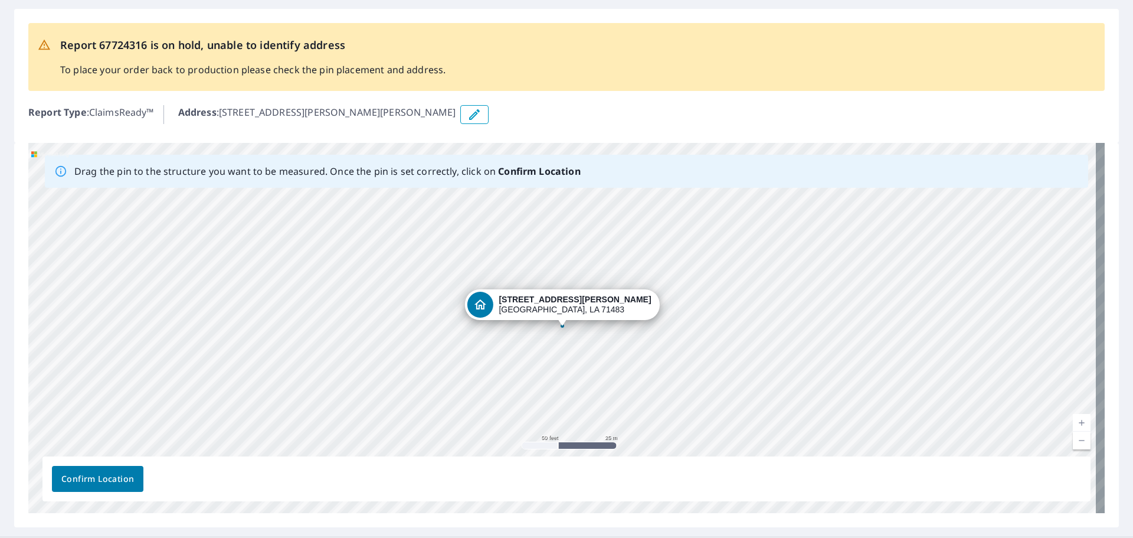
scroll to position [0, 0]
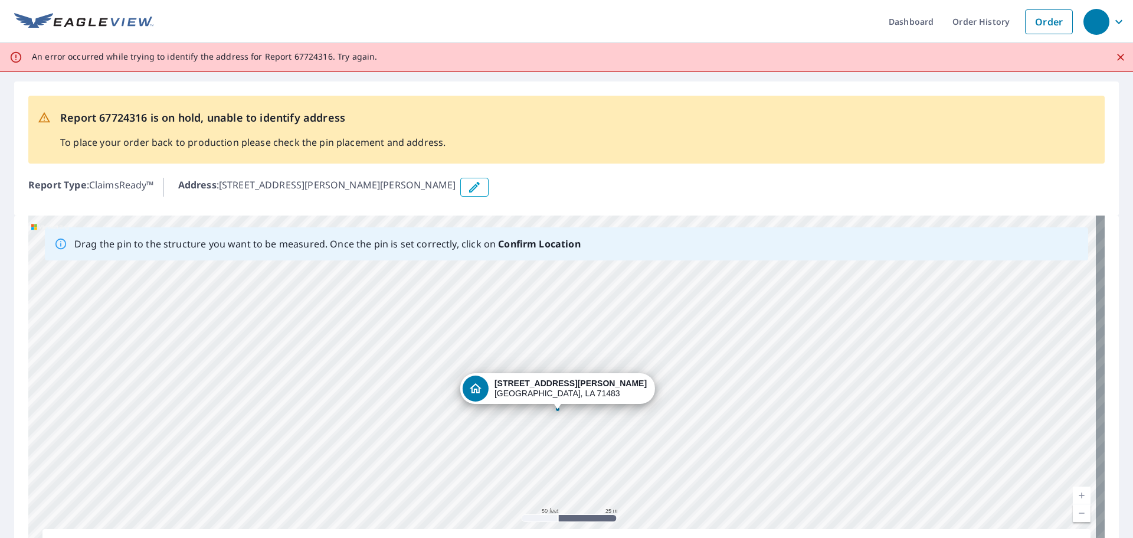
drag, startPoint x: 549, startPoint y: 374, endPoint x: 545, endPoint y: 384, distance: 11.6
click at [545, 384] on div "[STREET_ADDRESS][PERSON_NAME][PERSON_NAME]" at bounding box center [566, 400] width 1076 height 370
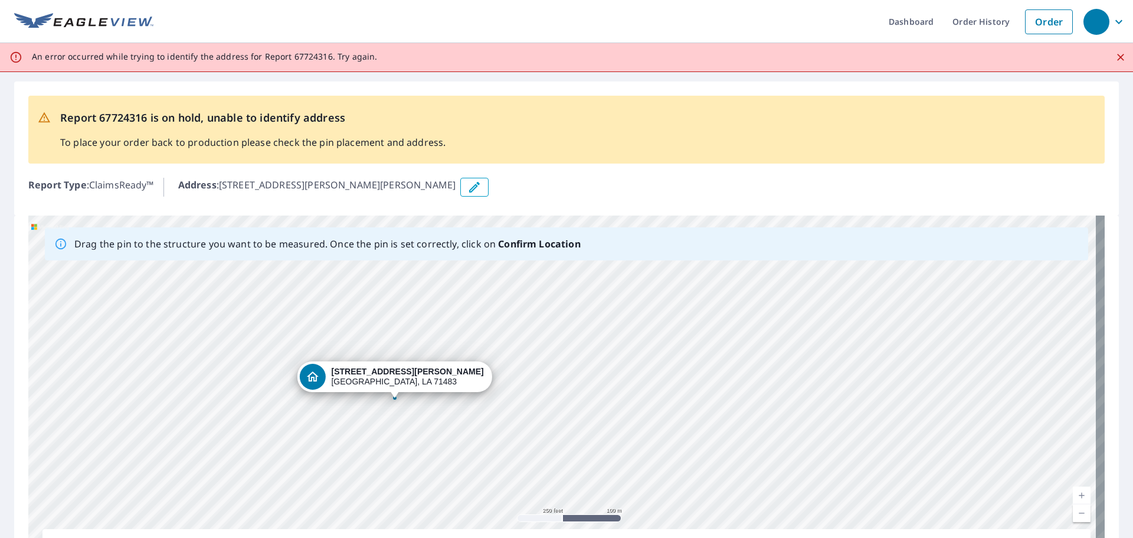
click at [1115, 53] on icon "Close" at bounding box center [1121, 57] width 12 height 12
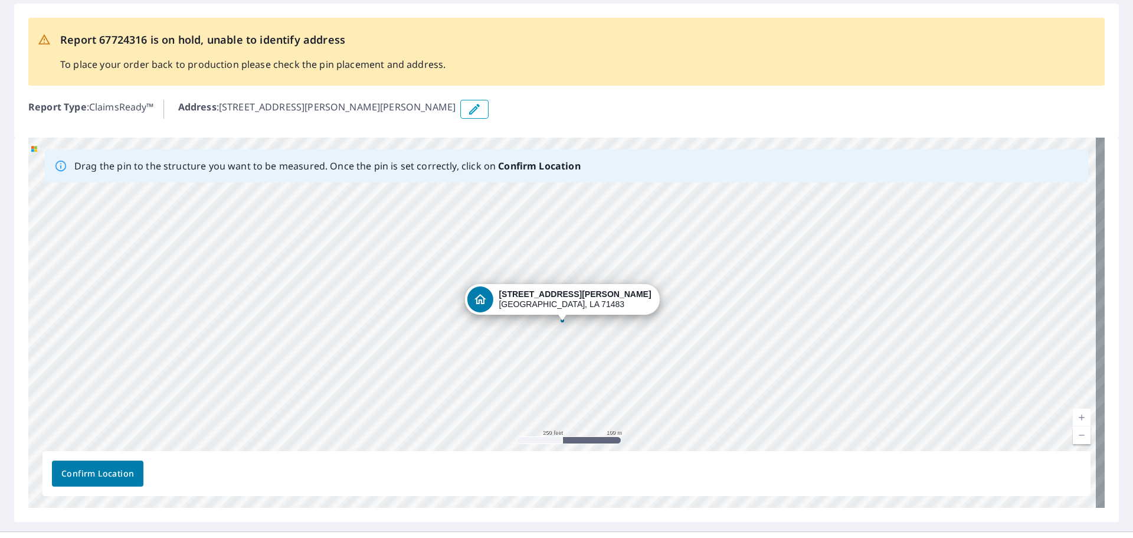
scroll to position [73, 0]
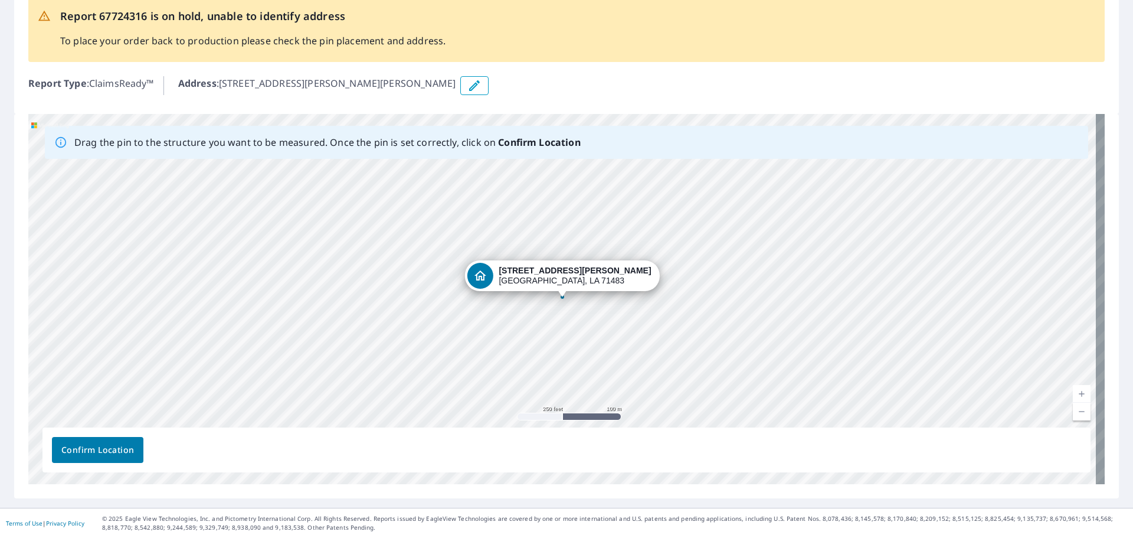
click at [86, 450] on span "Confirm Location" at bounding box center [97, 450] width 73 height 15
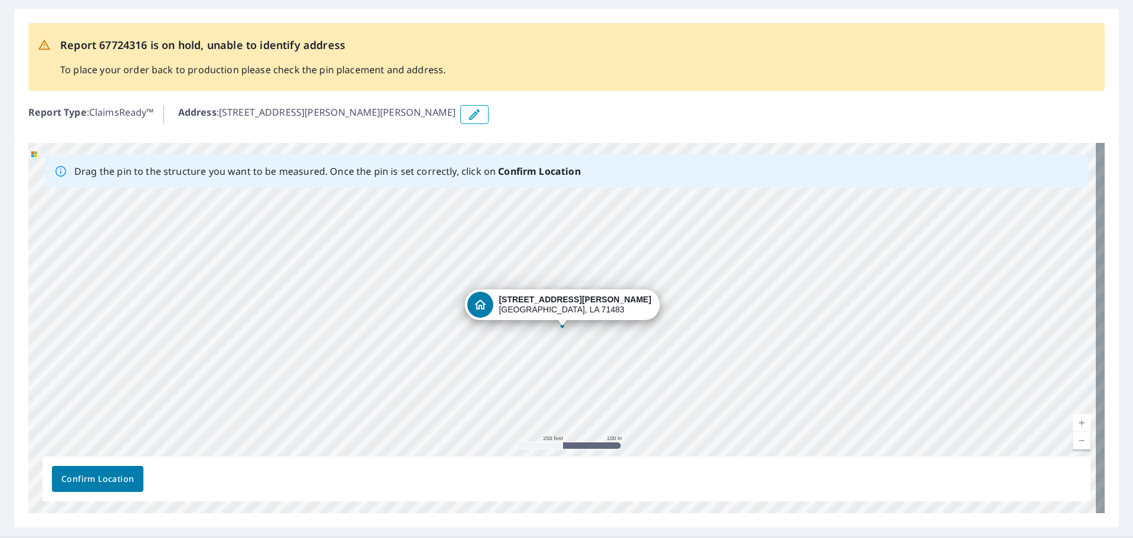
scroll to position [0, 0]
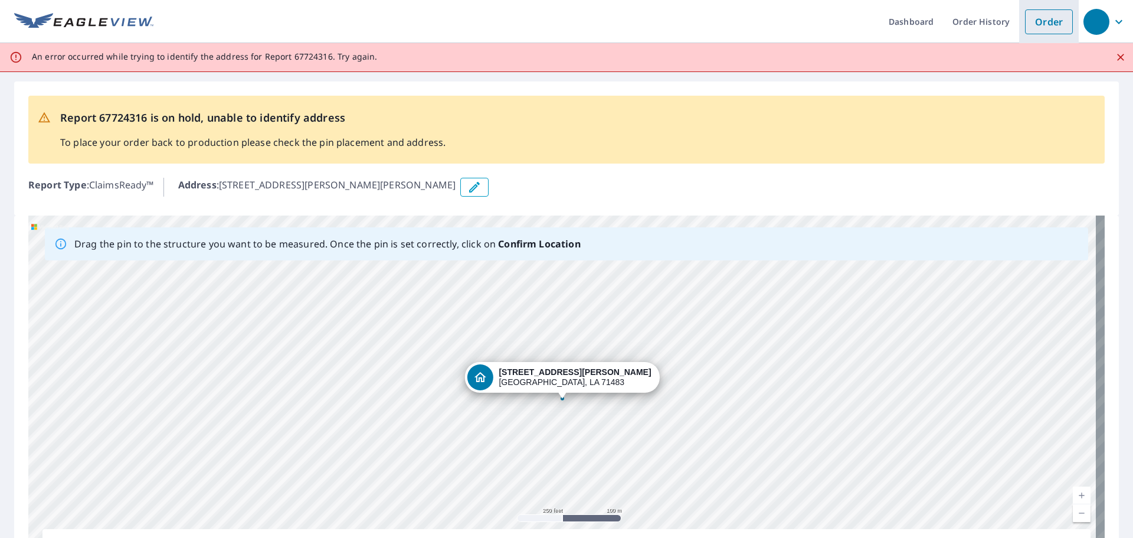
click at [1035, 19] on link "Order" at bounding box center [1049, 21] width 48 height 25
